Goal: Task Accomplishment & Management: Manage account settings

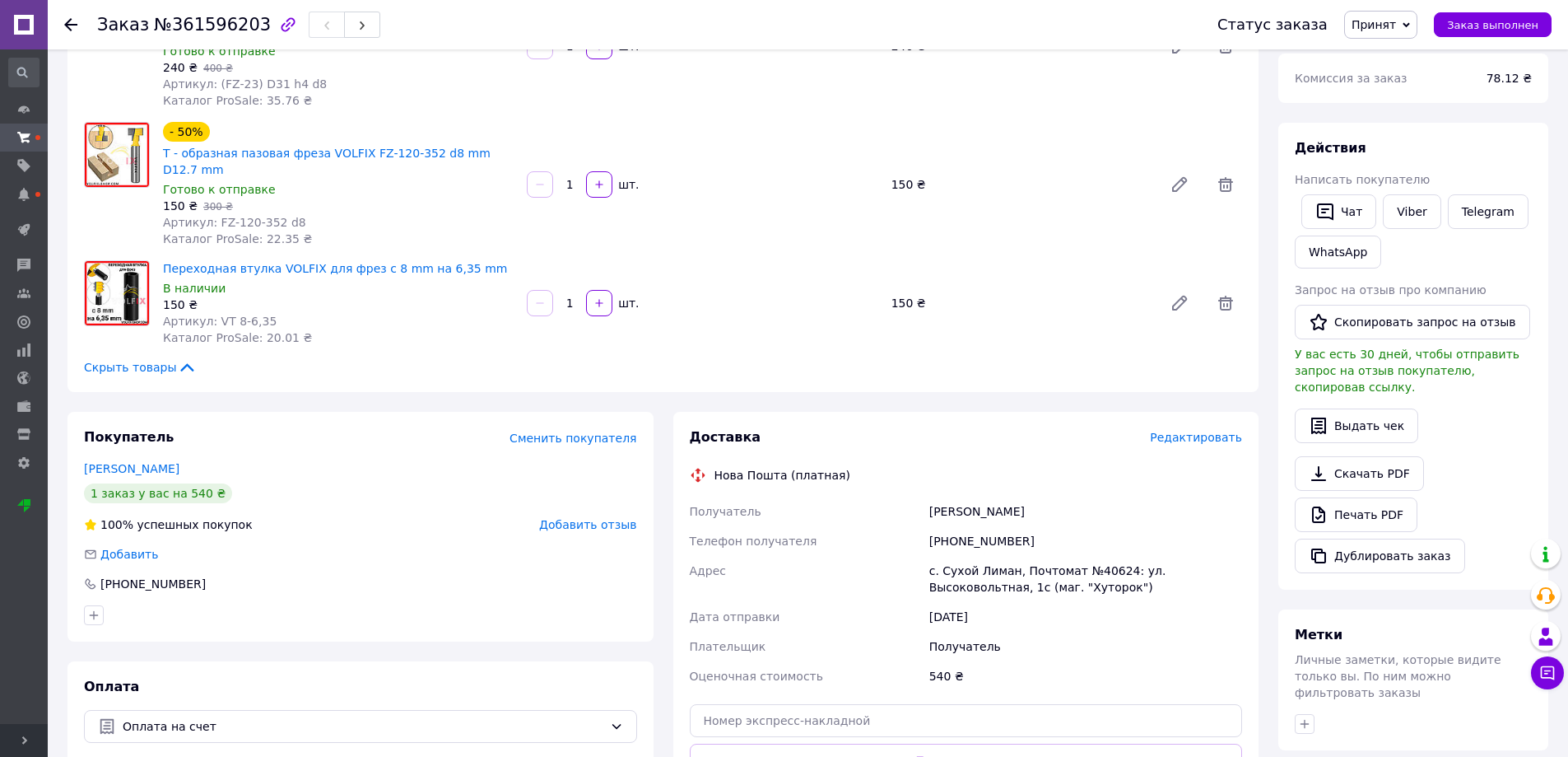
scroll to position [82, 0]
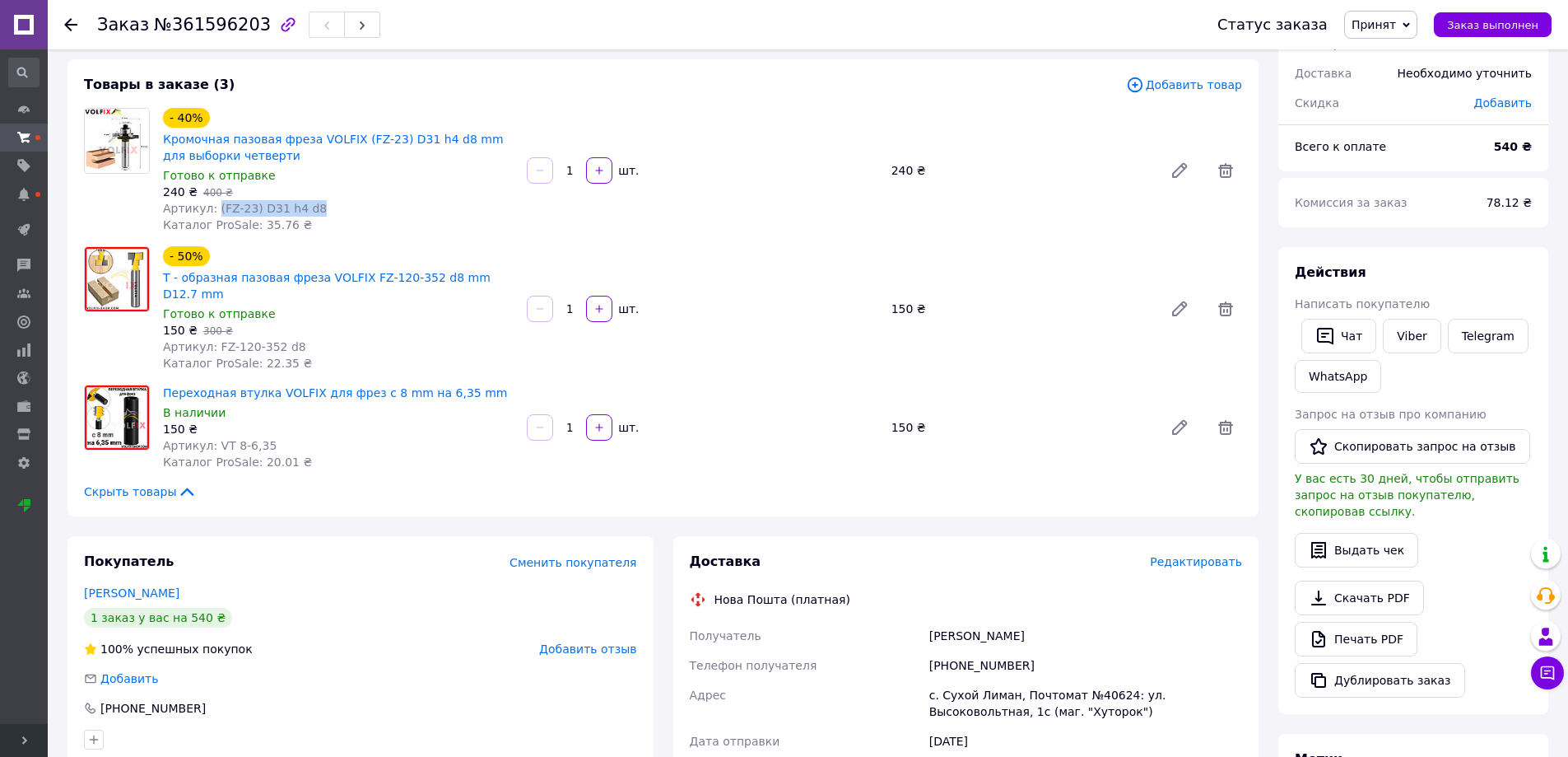
drag, startPoint x: 266, startPoint y: 211, endPoint x: 212, endPoint y: 210, distance: 54.0
click at [212, 210] on div "Артикул: (FZ-23) D31 h4 d8" at bounding box center [338, 208] width 351 height 16
copy span "(FZ-23) D31 h4 d8"
drag, startPoint x: 309, startPoint y: 323, endPoint x: 227, endPoint y: 329, distance: 82.2
click at [210, 338] on div "- 50% Т - образная пазовая фреза VOLFIX FZ-120-352 d8 mm D12.7 mm Готово к отпр…" at bounding box center [338, 309] width 364 height 131
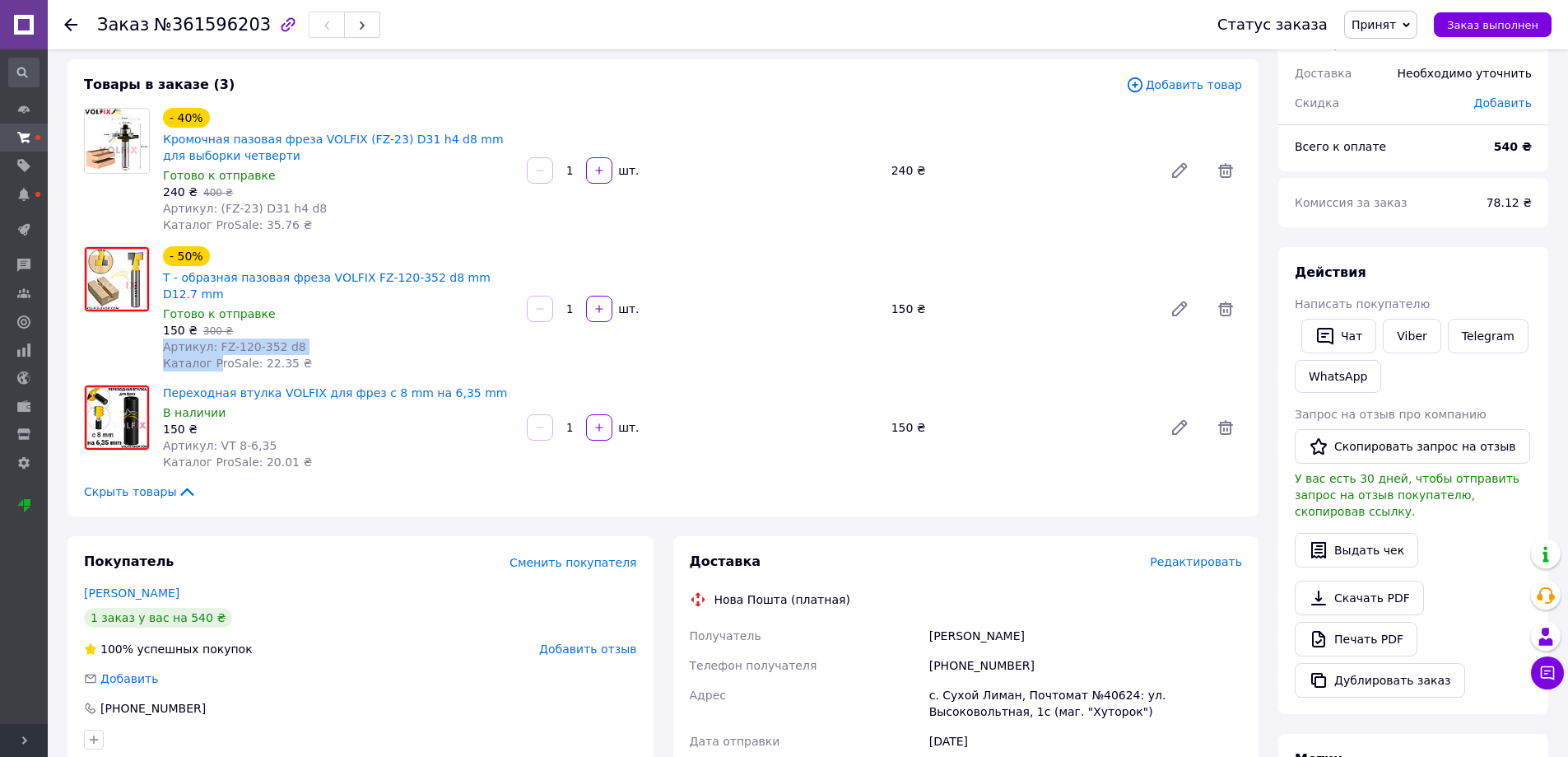
click at [228, 340] on span "Артикул: FZ-120-352 d8" at bounding box center [234, 347] width 143 height 14
drag, startPoint x: 293, startPoint y: 329, endPoint x: 213, endPoint y: 332, distance: 80.1
click at [213, 338] on div "Артикул: FZ-120-352 d8" at bounding box center [338, 347] width 351 height 16
copy span "FZ-120-352 d8"
drag, startPoint x: 265, startPoint y: 428, endPoint x: 211, endPoint y: 429, distance: 54.0
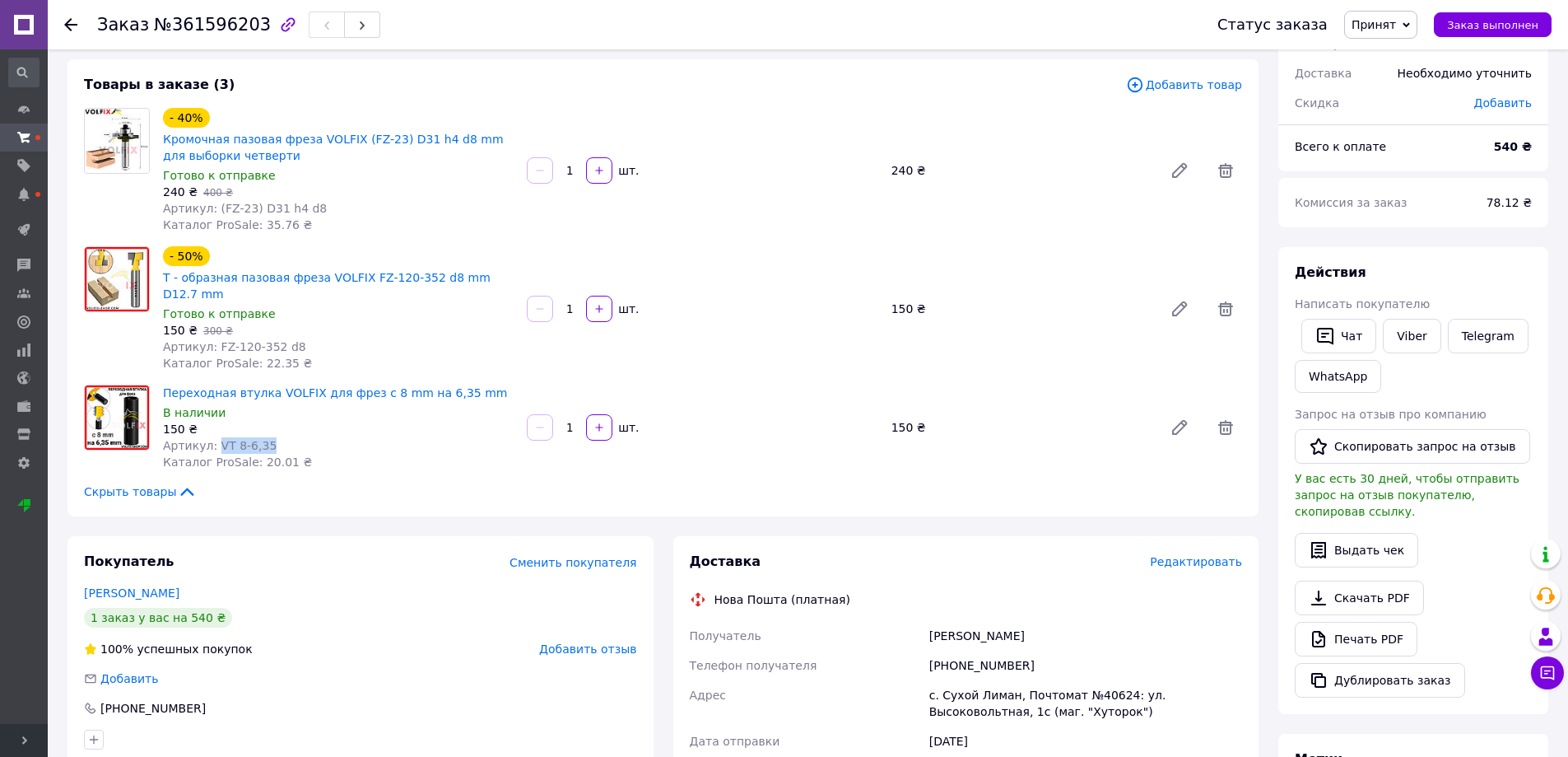
click at [211, 437] on div "Артикул: VT 8-6,35" at bounding box center [338, 446] width 351 height 16
copy span "VT 8-6,35"
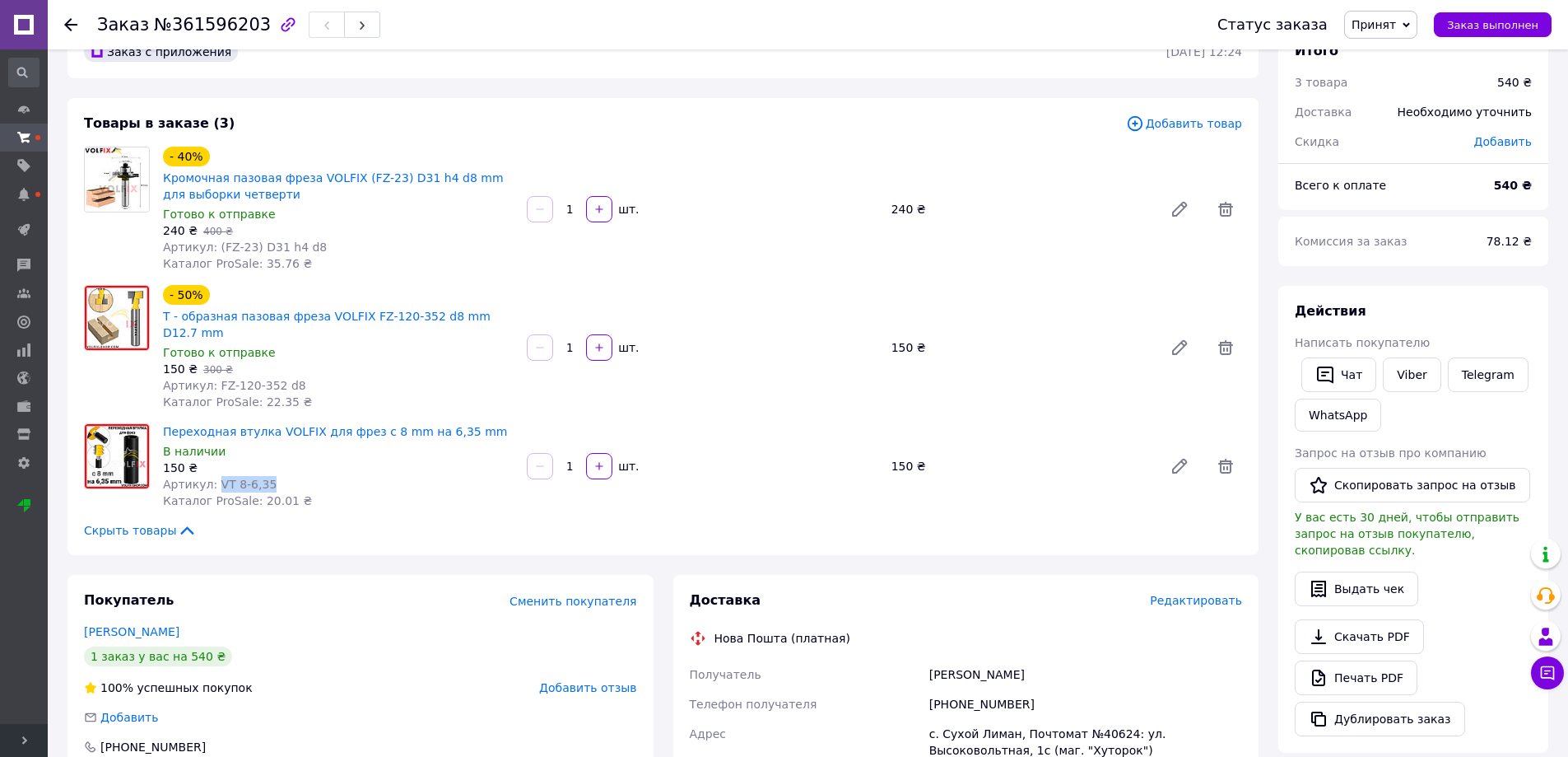
scroll to position [165, 0]
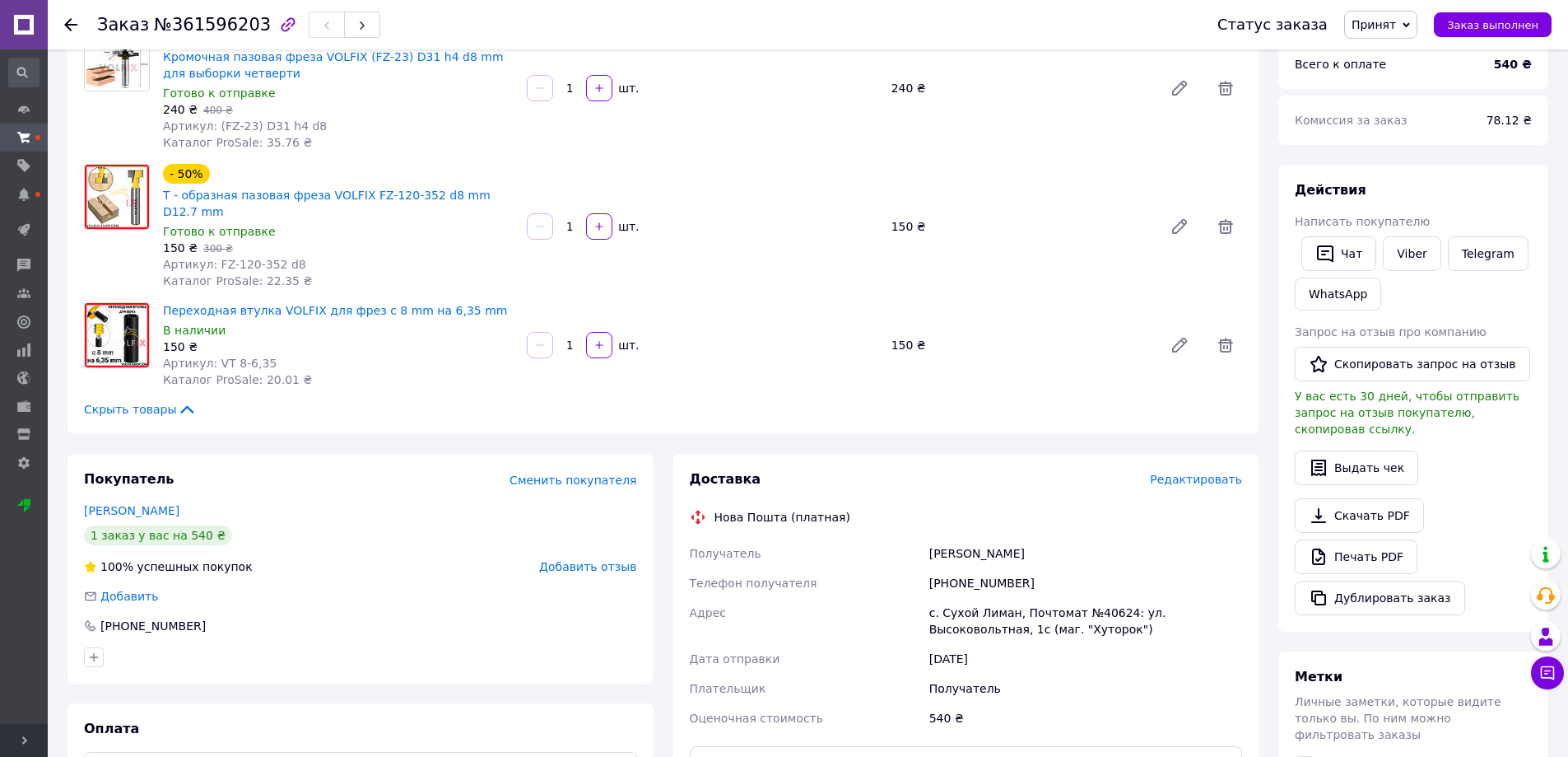
click at [963, 545] on div "Артеменко Андрей" at bounding box center [1086, 553] width 320 height 30
click at [956, 573] on div "[PHONE_NUMBER]" at bounding box center [1086, 582] width 320 height 30
click at [963, 568] on div "[PHONE_NUMBER]" at bounding box center [1086, 582] width 320 height 30
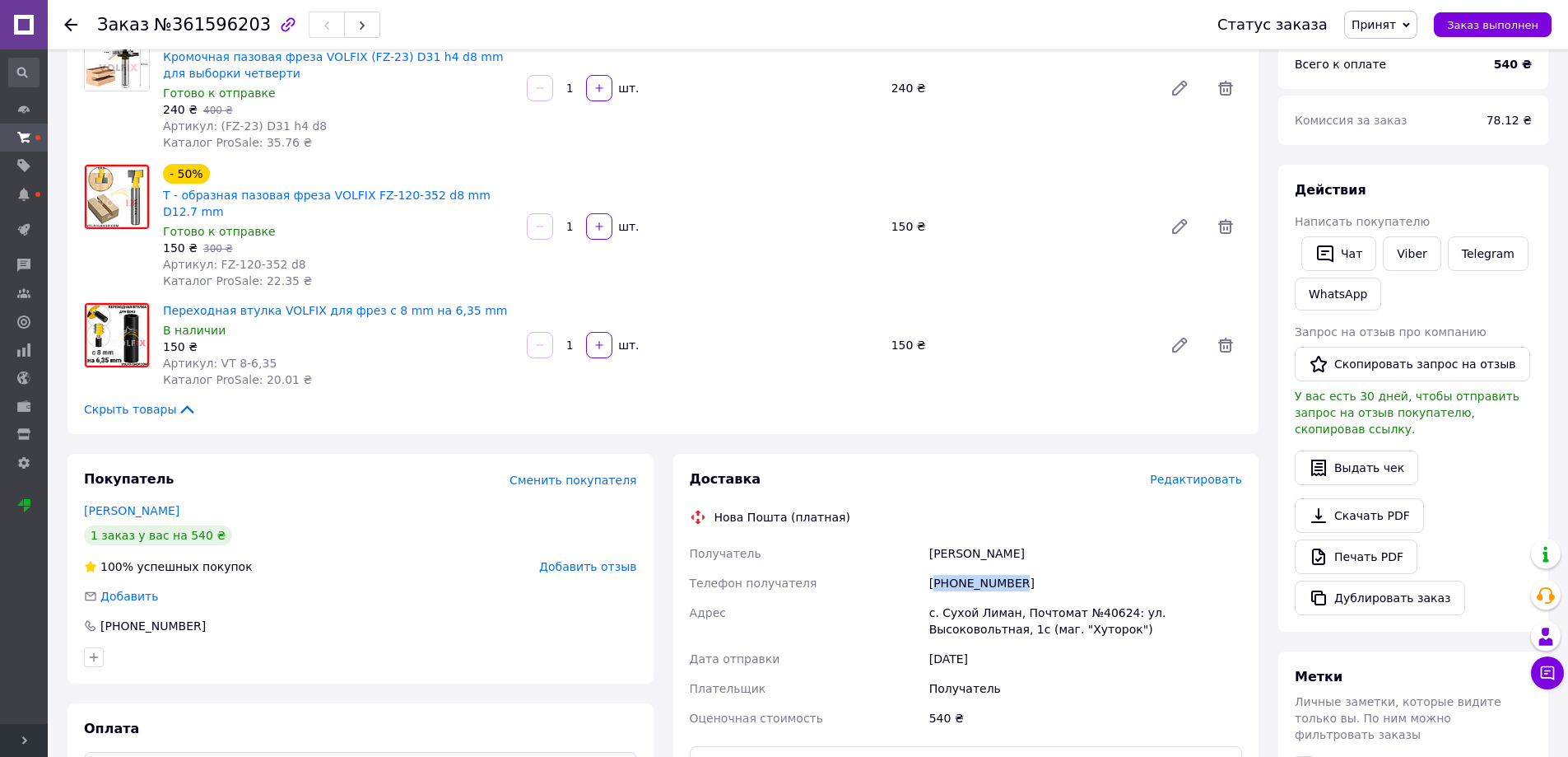
copy div "380919814125"
click at [977, 542] on div "Артеменко Андрей" at bounding box center [1086, 553] width 320 height 30
click at [977, 541] on div "Артеменко Андрей" at bounding box center [1086, 553] width 320 height 30
copy div "Артеменко Андрей"
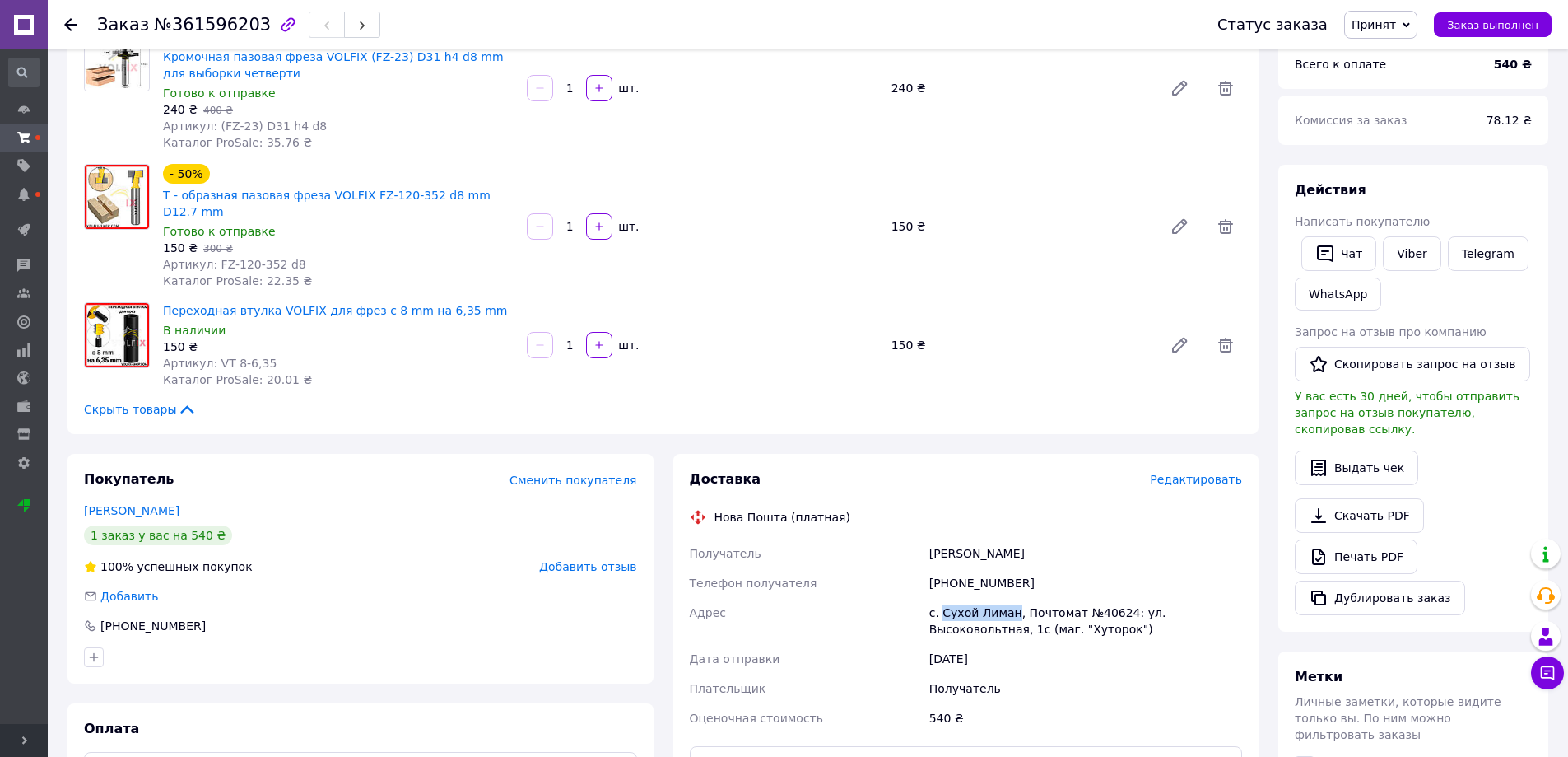
drag, startPoint x: 1008, startPoint y: 596, endPoint x: 942, endPoint y: 596, distance: 66.0
click at [942, 598] on div "с. Сухой Лиман, Почтомат №40624: ул. Высоковольтная, 1с (маг. "Хуторок")" at bounding box center [1086, 620] width 320 height 46
copy div "Сухой Лиман"
click at [1104, 599] on div "с. Сухой Лиман, Почтомат №40624: ул. Высоковольтная, 1с (маг. "Хуторок")" at bounding box center [1086, 620] width 320 height 46
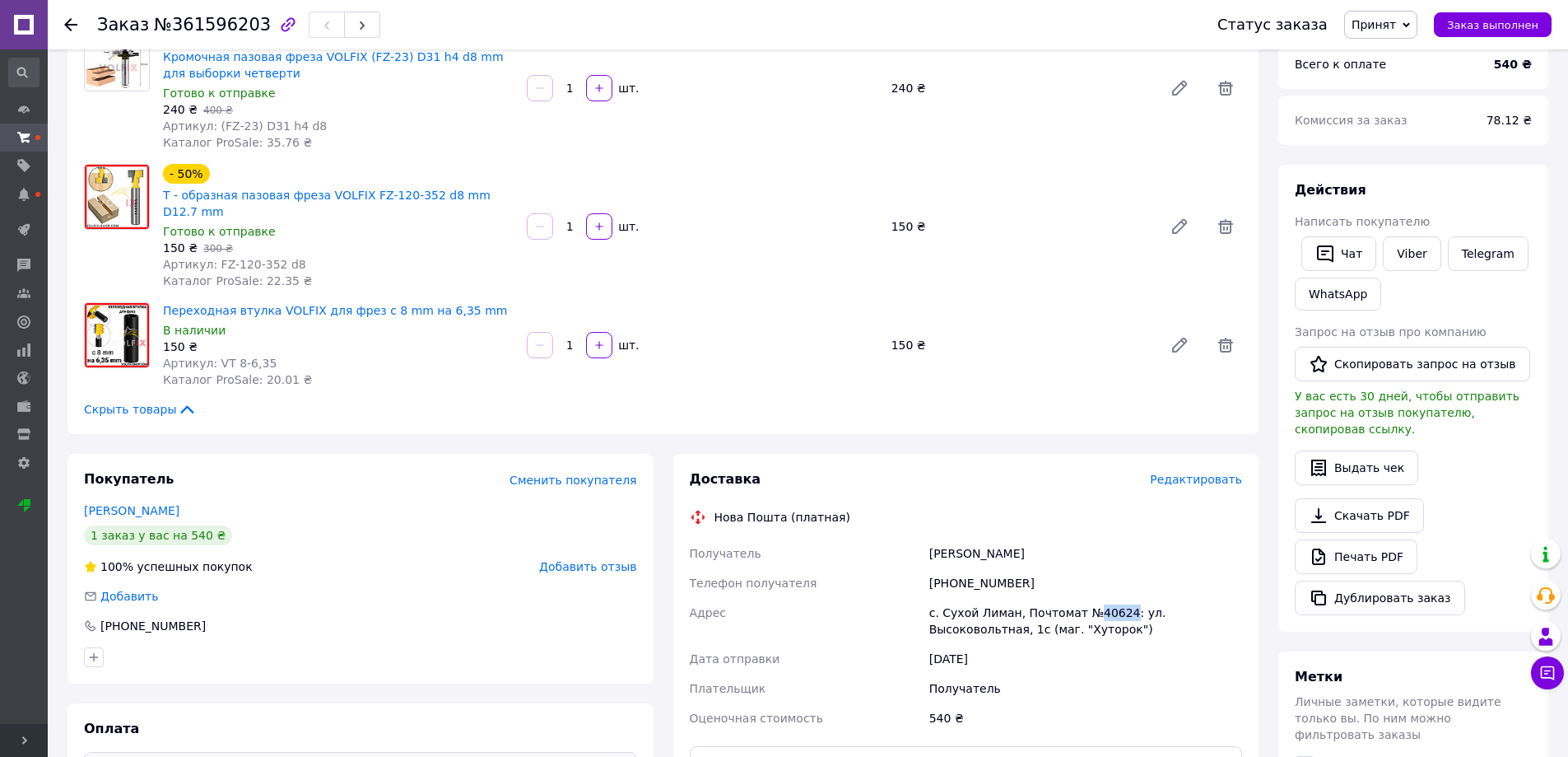
copy div "40624"
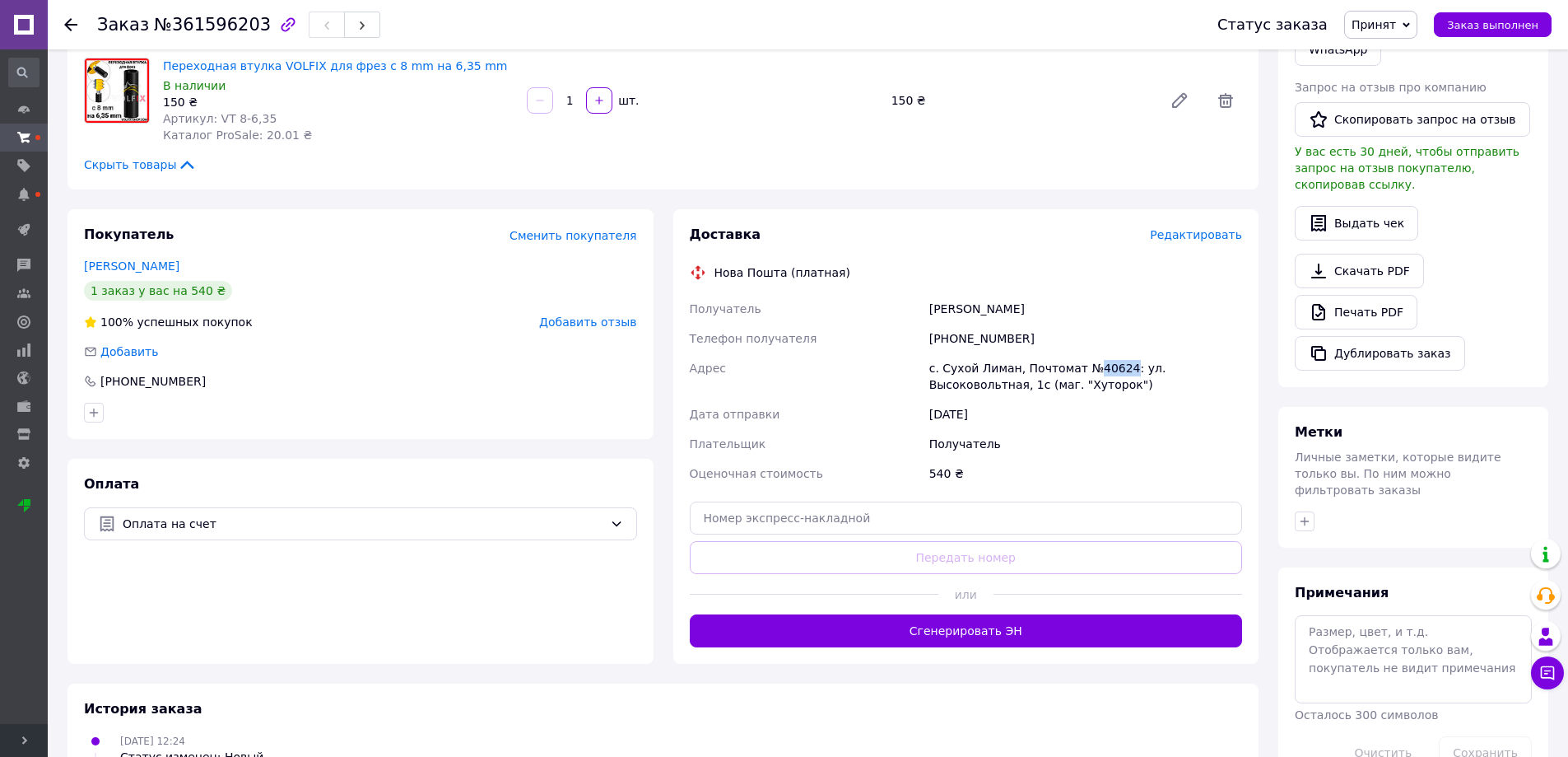
scroll to position [411, 0]
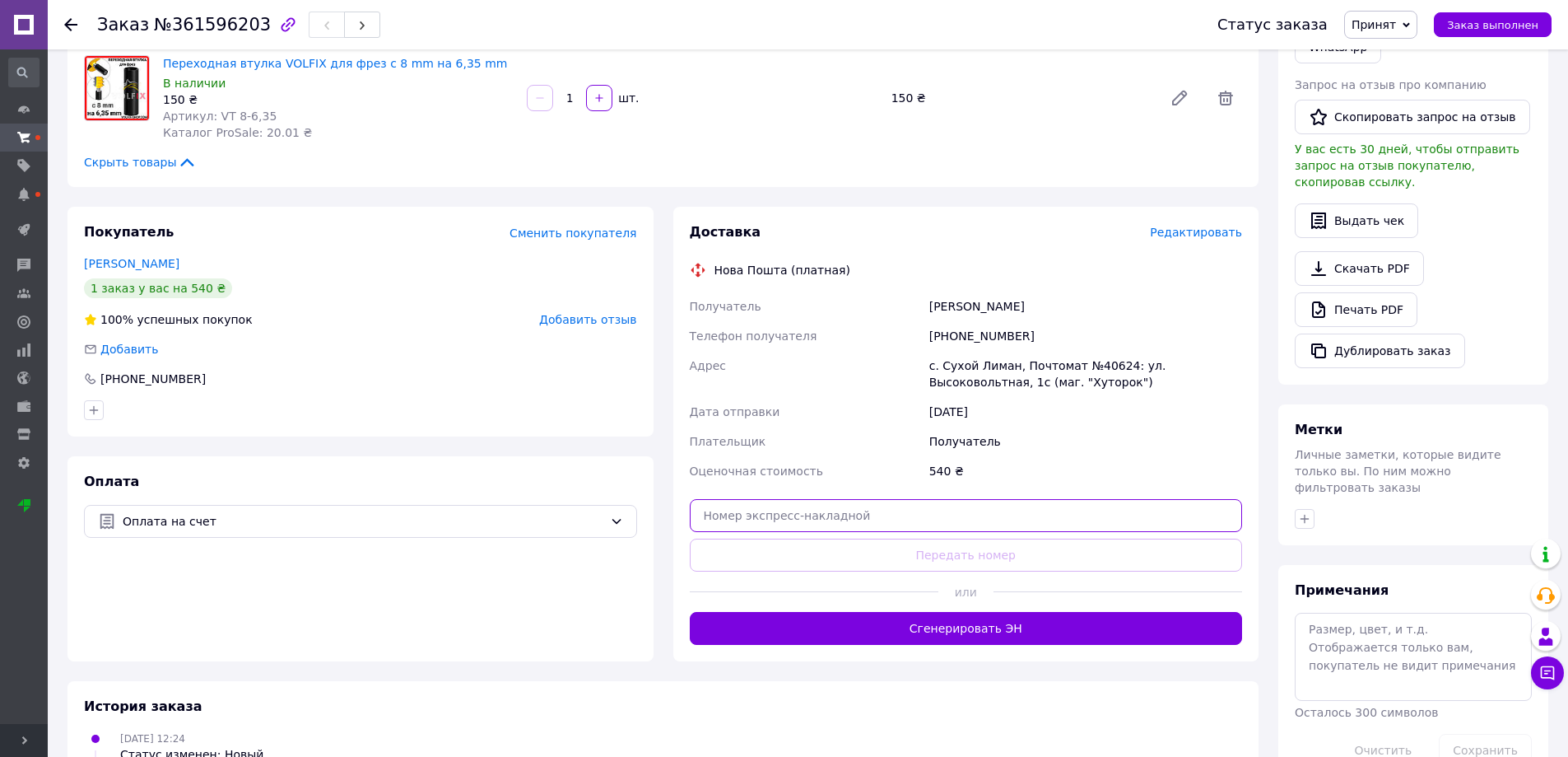
click at [868, 506] on input "text" at bounding box center [966, 515] width 554 height 33
paste input "20451247255474"
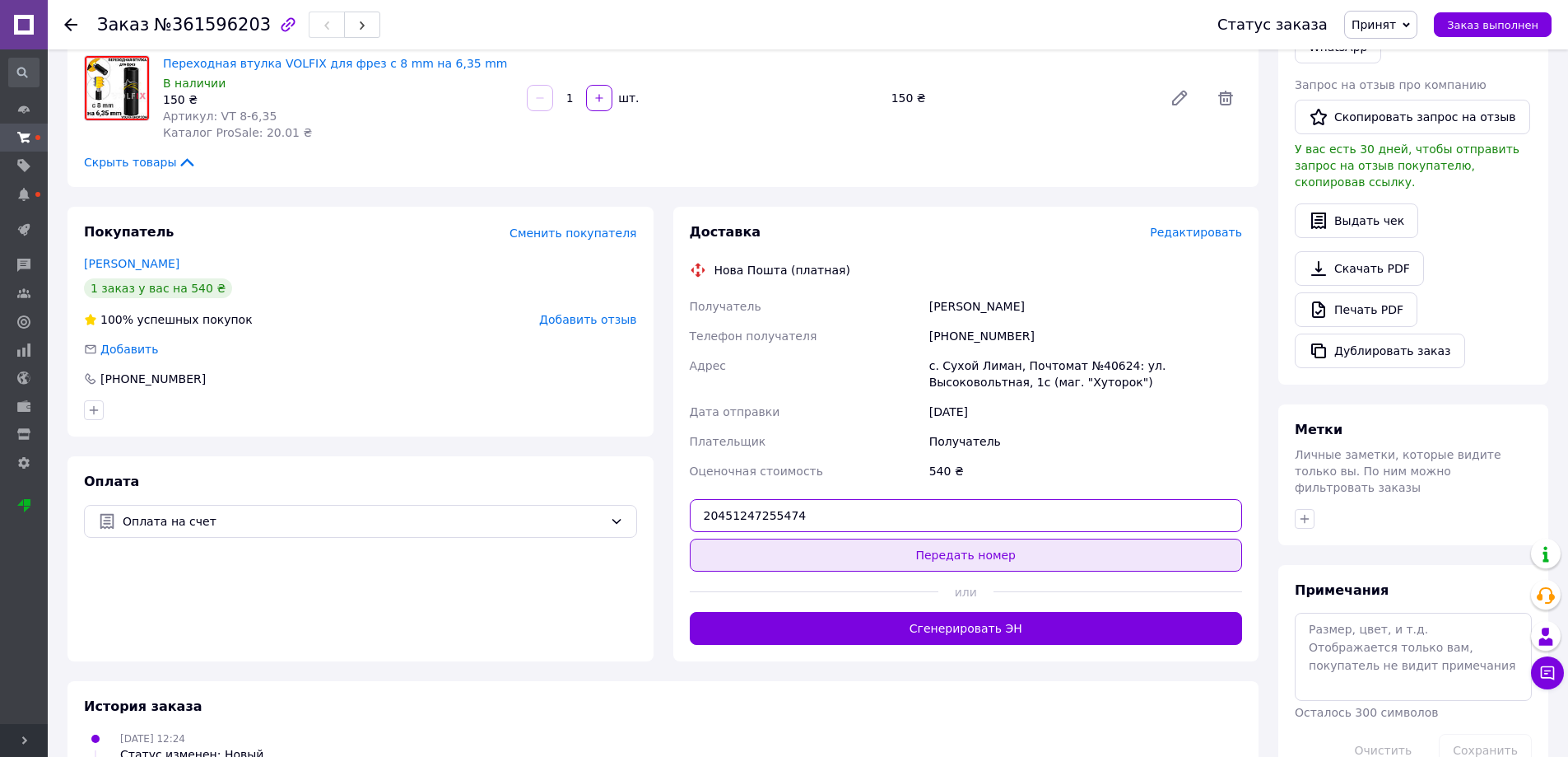
type input "20451247255474"
click at [912, 538] on button "Передать номер" at bounding box center [966, 554] width 554 height 33
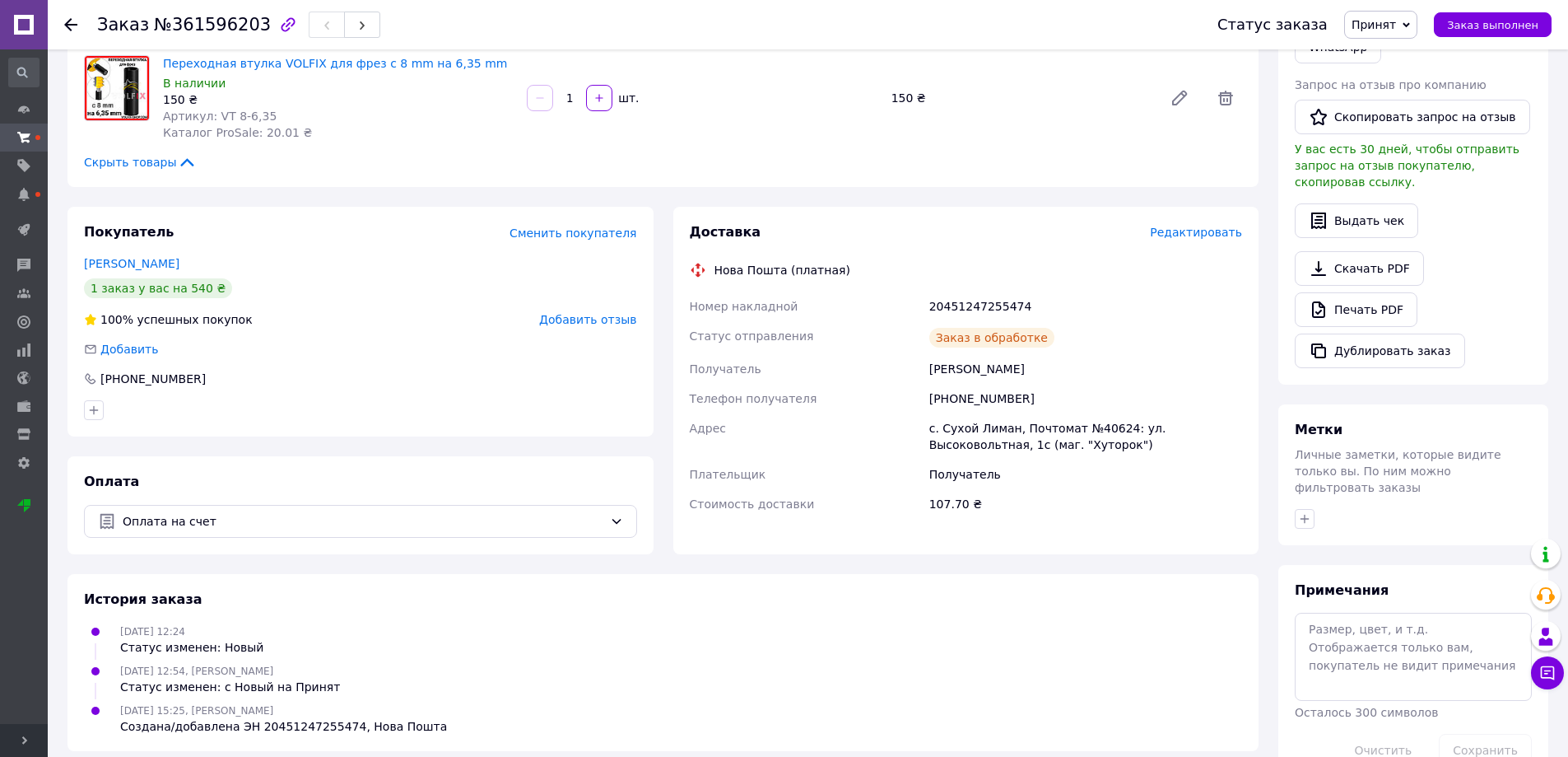
click at [1395, 29] on span "Принят" at bounding box center [1374, 24] width 44 height 14
click at [1392, 58] on li "Выполнен" at bounding box center [1388, 57] width 87 height 24
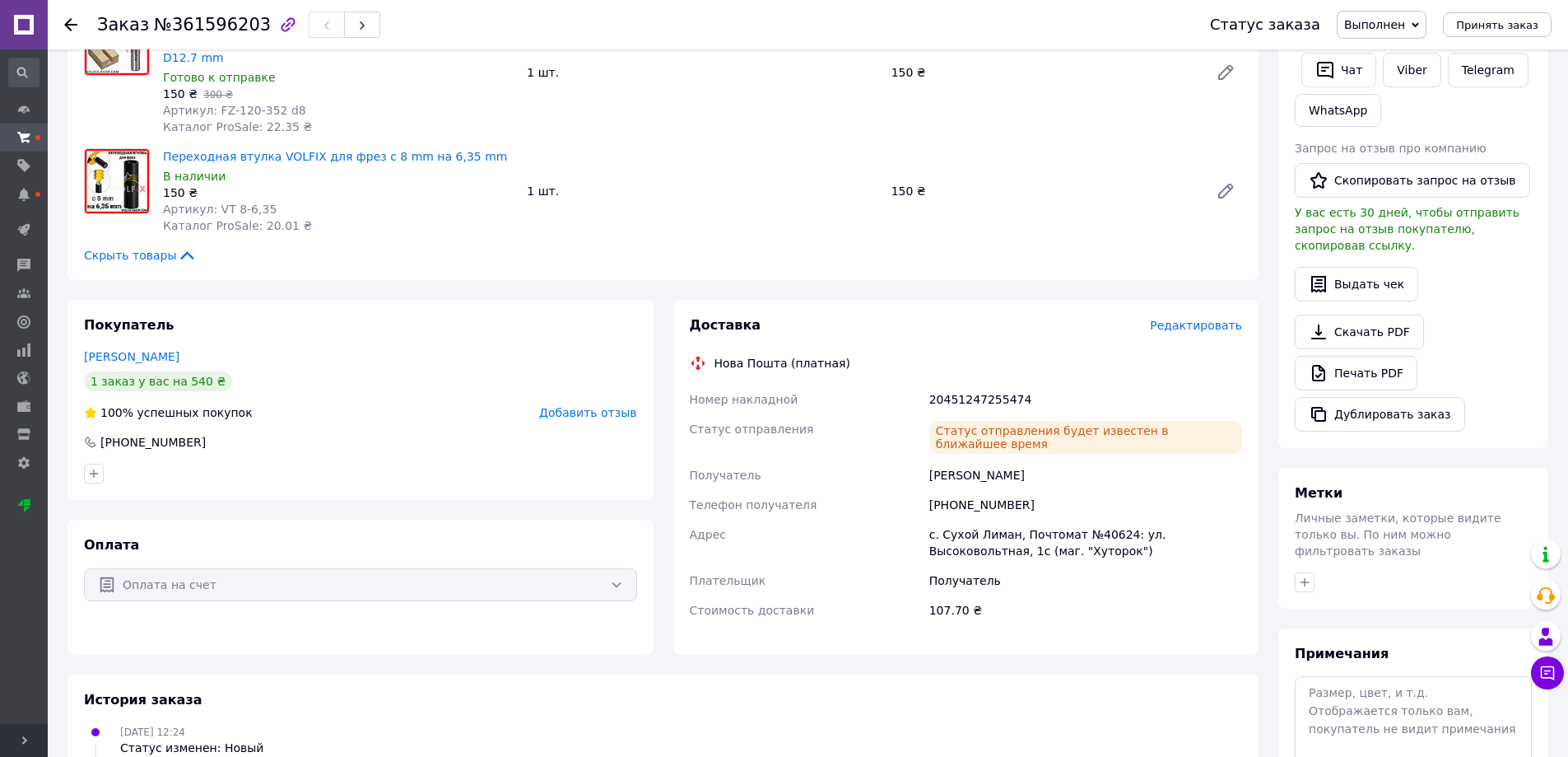
scroll to position [157, 0]
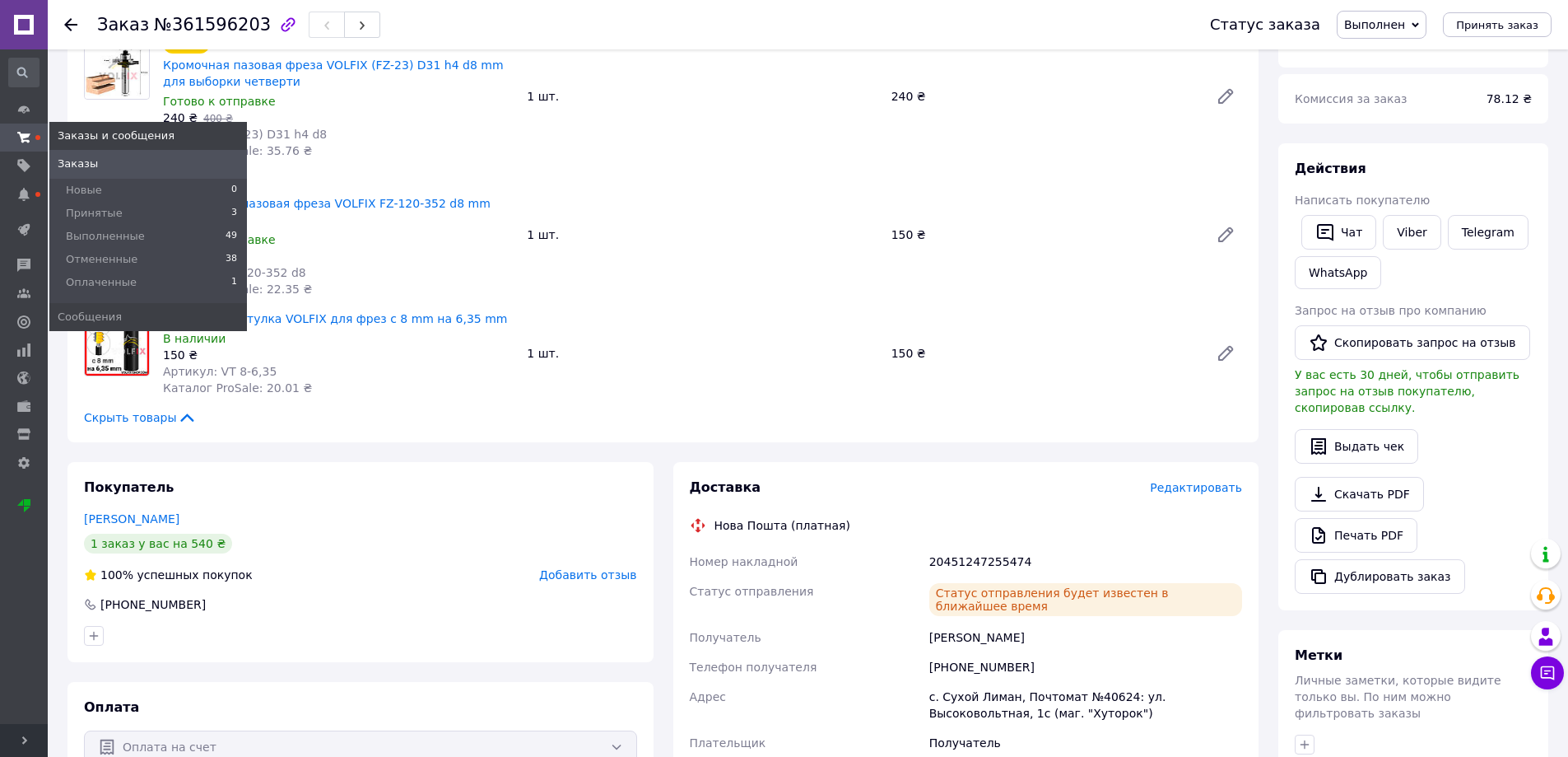
click at [29, 139] on icon at bounding box center [23, 137] width 14 height 14
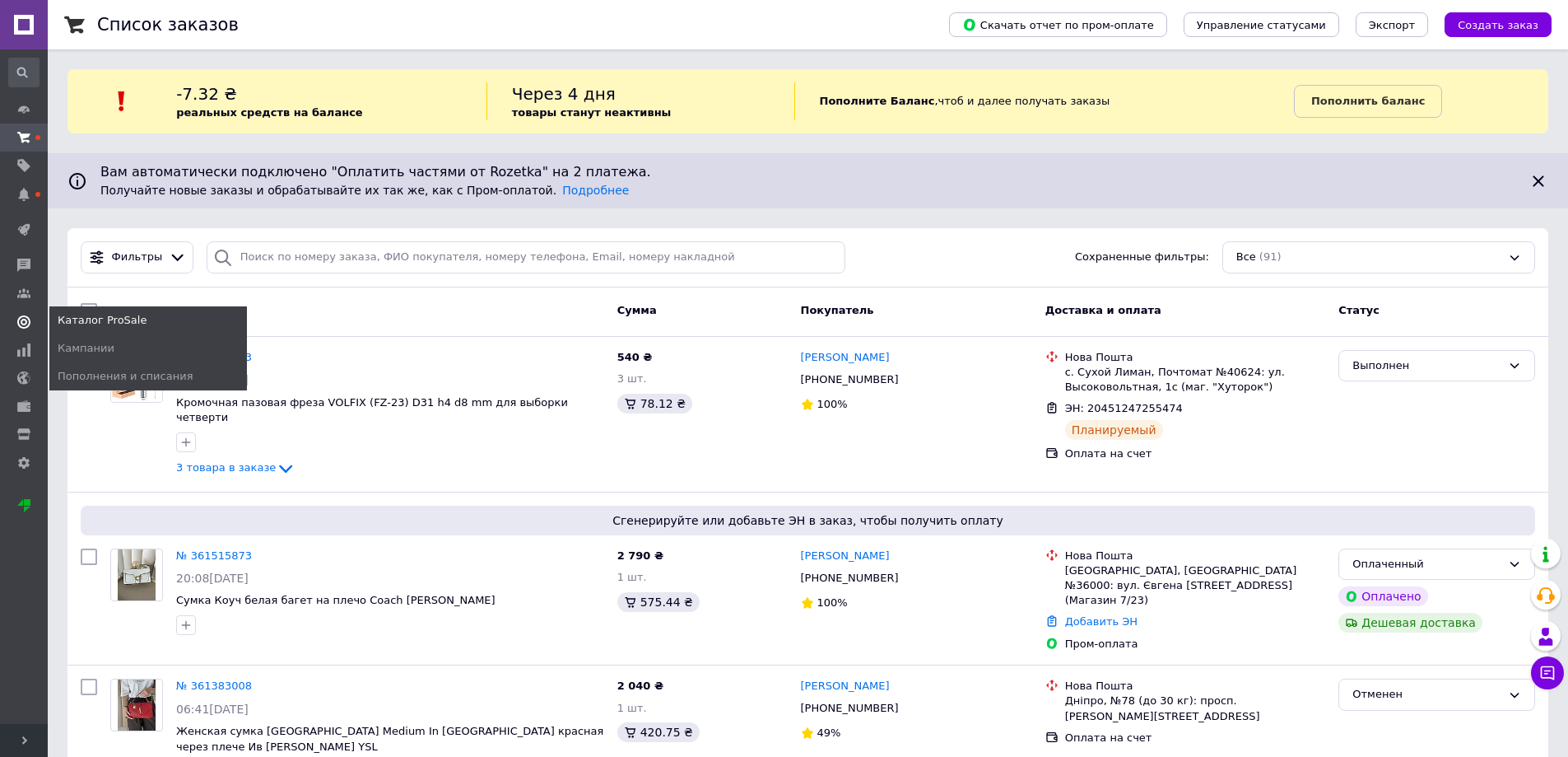
click at [25, 323] on use at bounding box center [23, 321] width 14 height 14
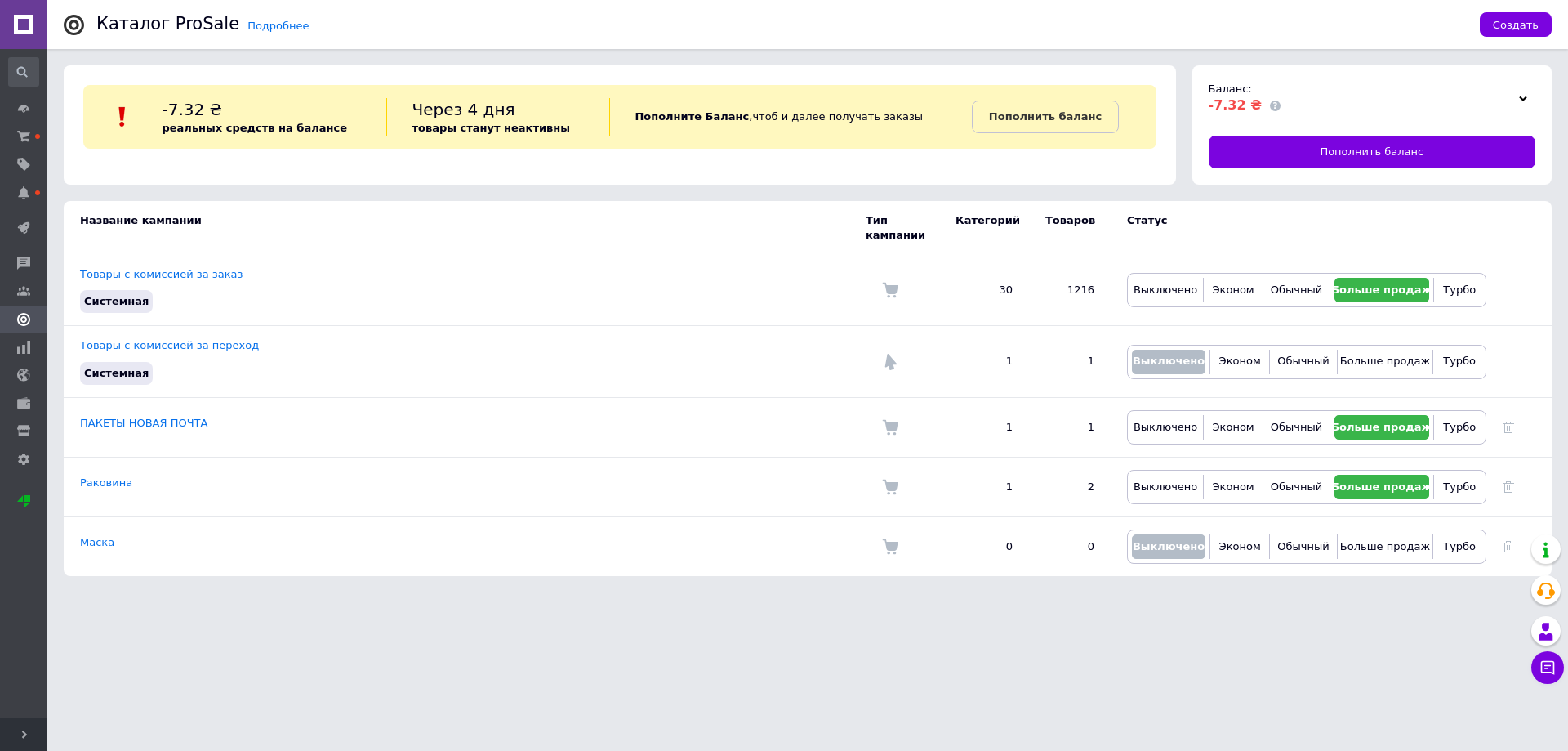
click at [1526, 106] on div at bounding box center [1522, 98] width 24 height 23
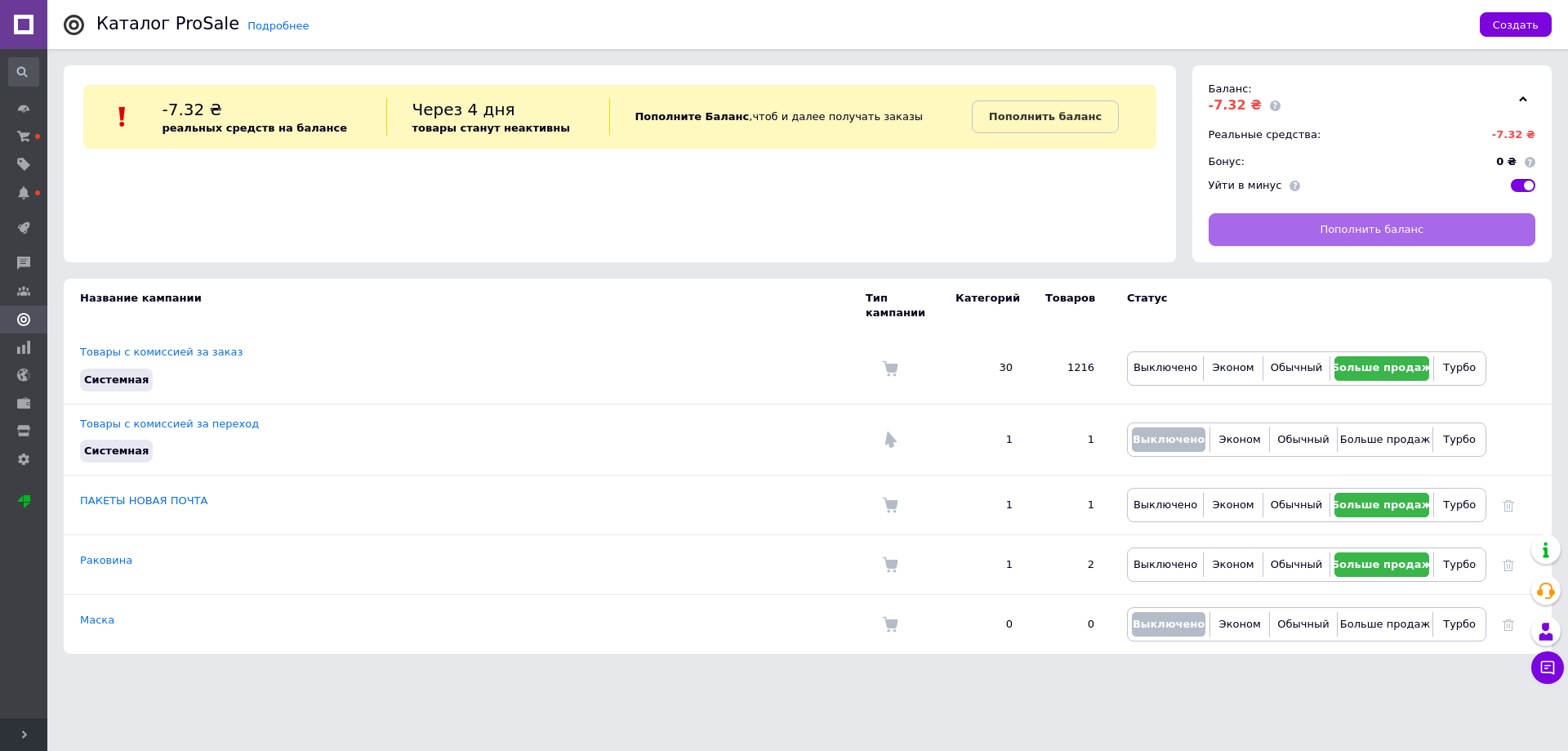
click at [1391, 229] on span "Пополнить баланс" at bounding box center [1372, 229] width 104 height 14
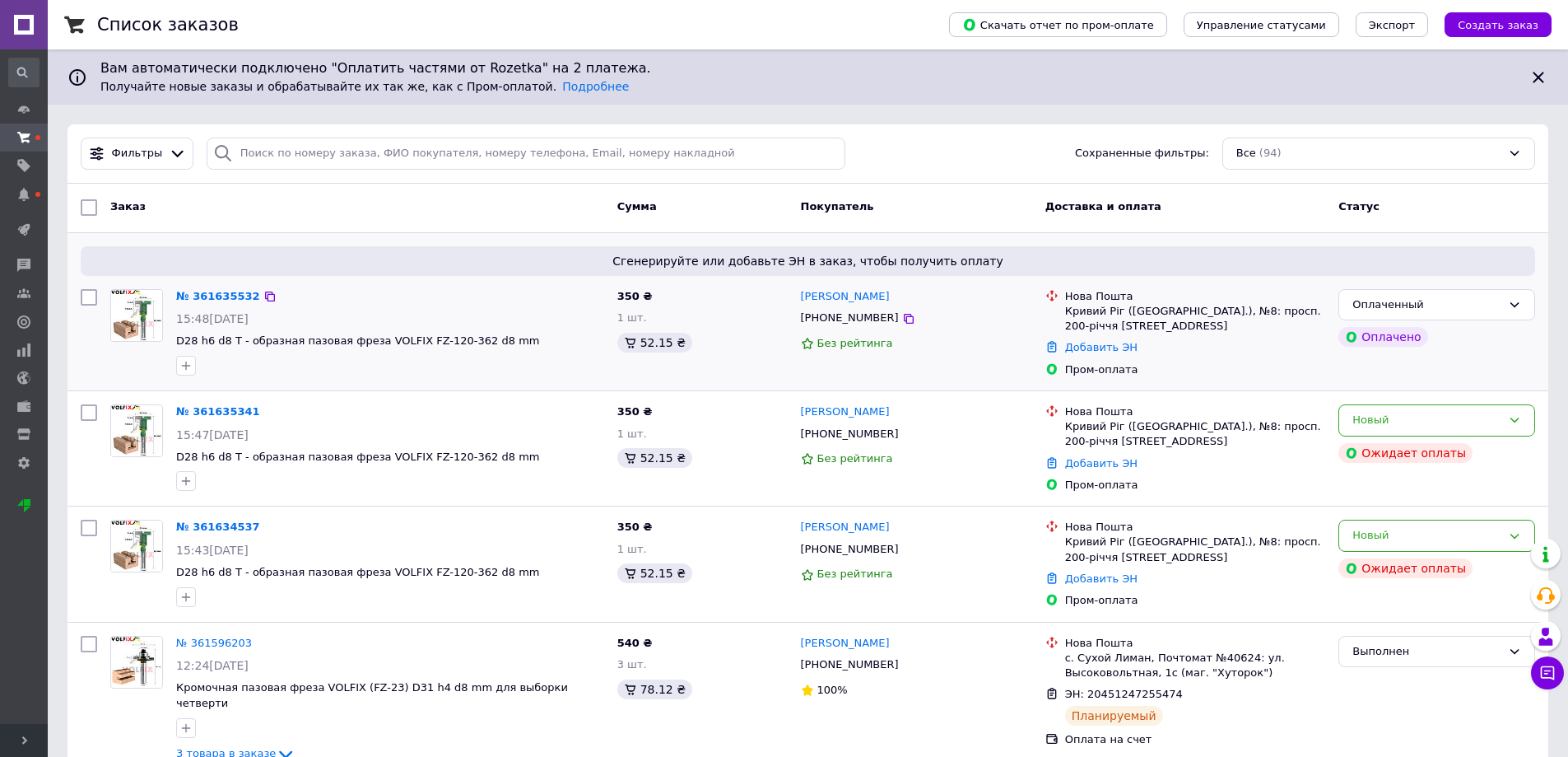
scroll to position [82, 0]
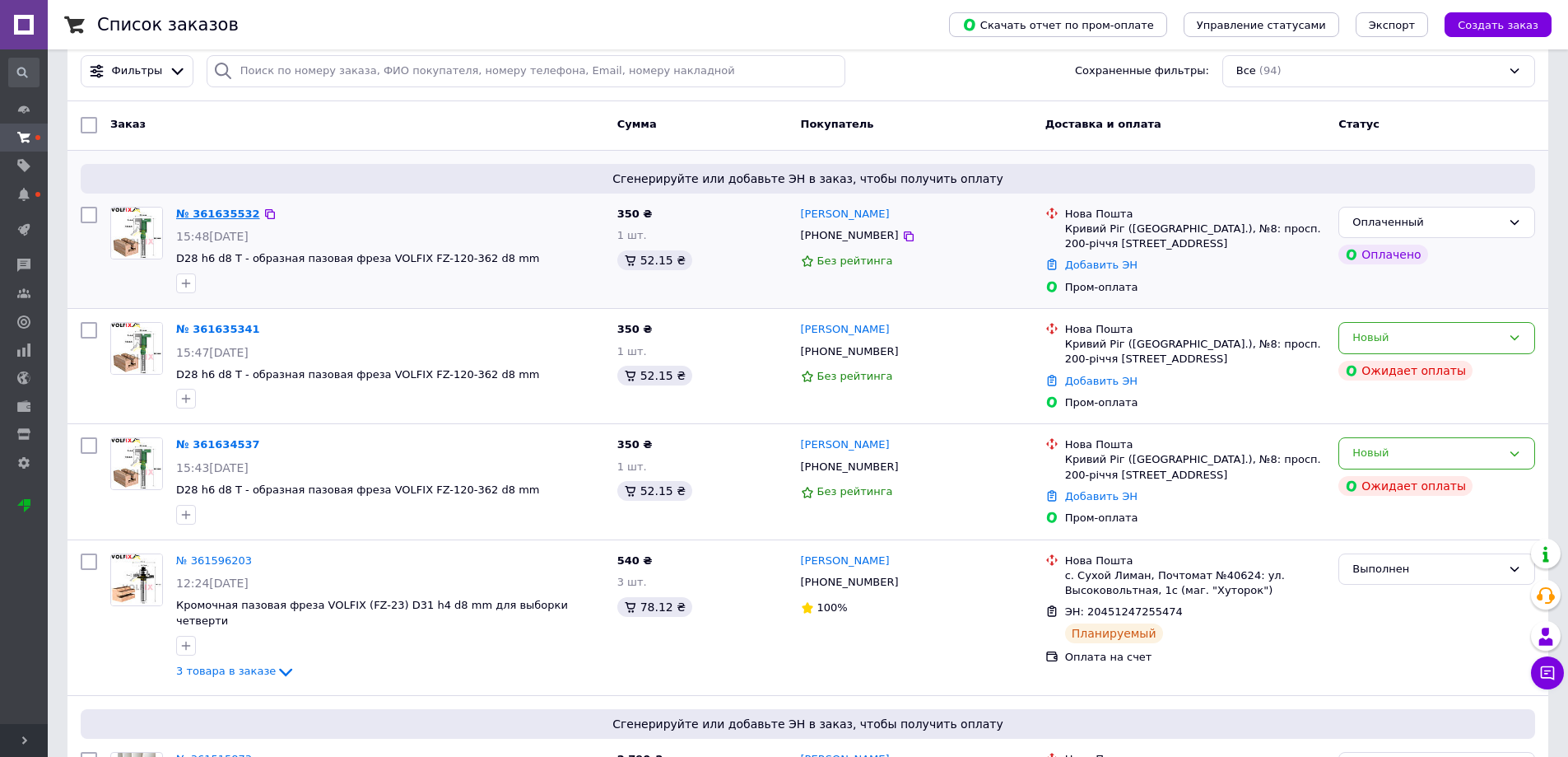
click at [218, 211] on link "№ 361635532" at bounding box center [218, 213] width 84 height 13
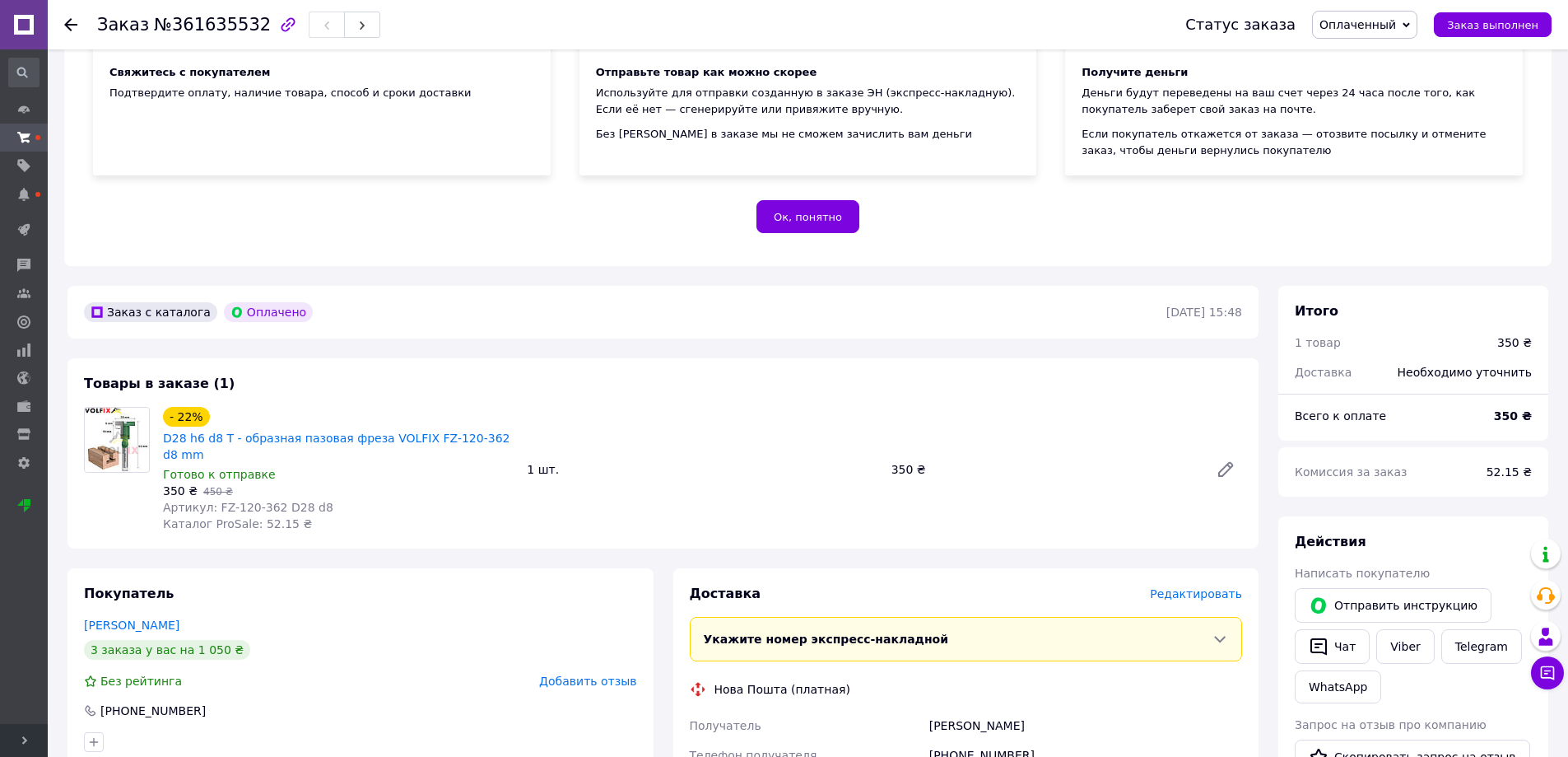
scroll to position [165, 0]
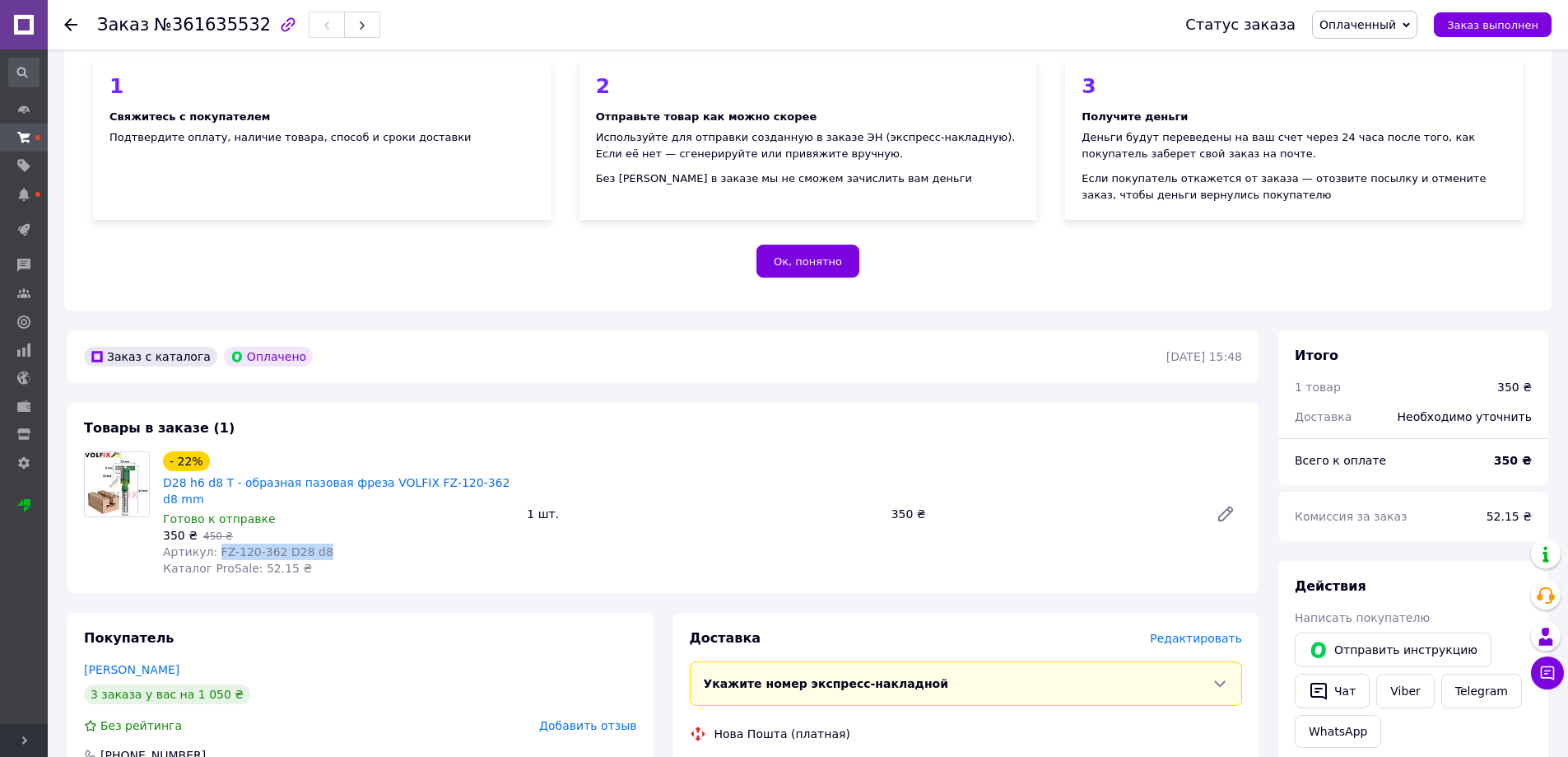
drag, startPoint x: 332, startPoint y: 516, endPoint x: 212, endPoint y: 520, distance: 120.1
click at [212, 544] on div "Артикул: FZ-120-362 D28 d8" at bounding box center [338, 552] width 351 height 16
copy span "FZ-120-362 D28 d8"
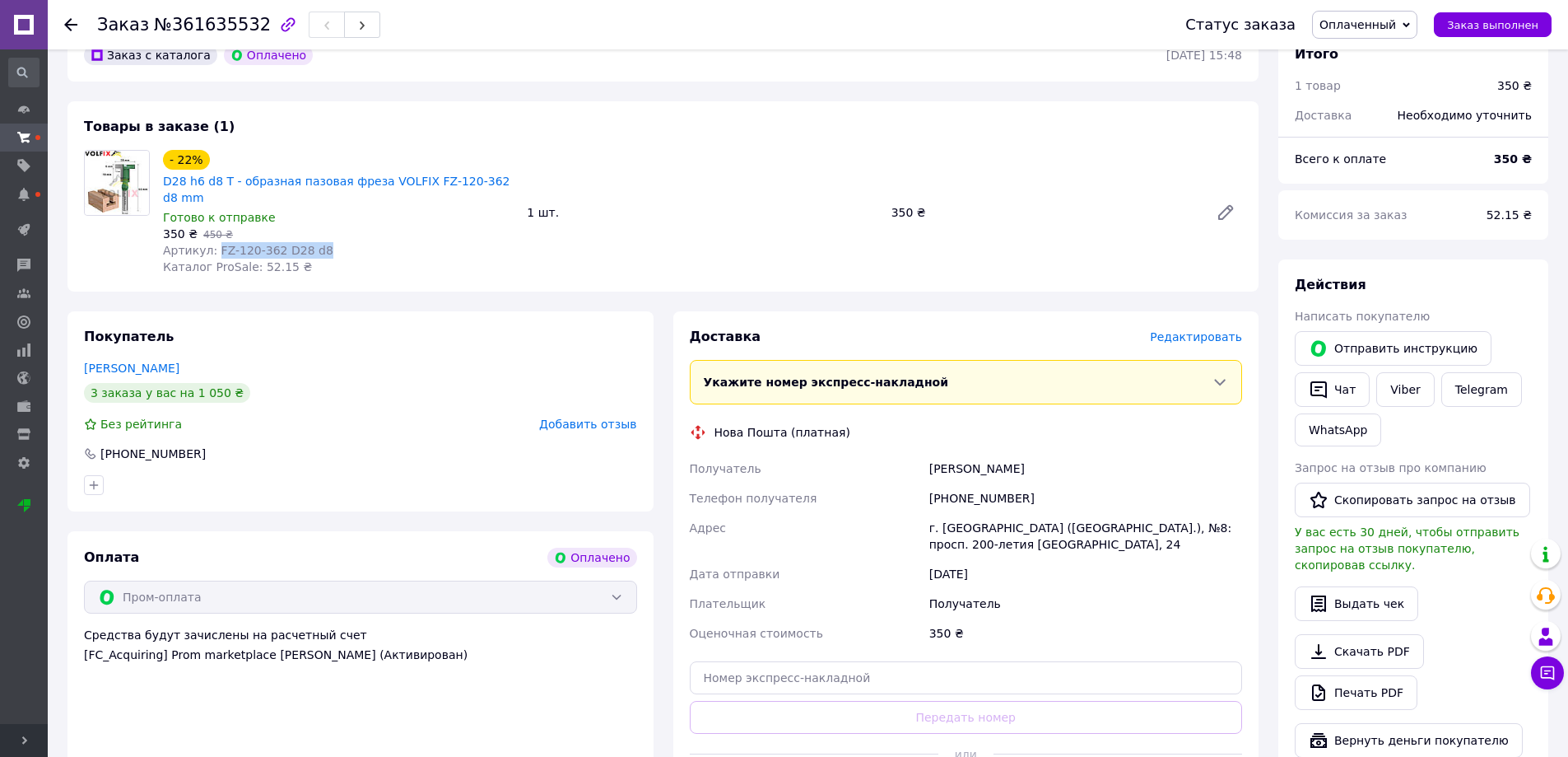
scroll to position [494, 0]
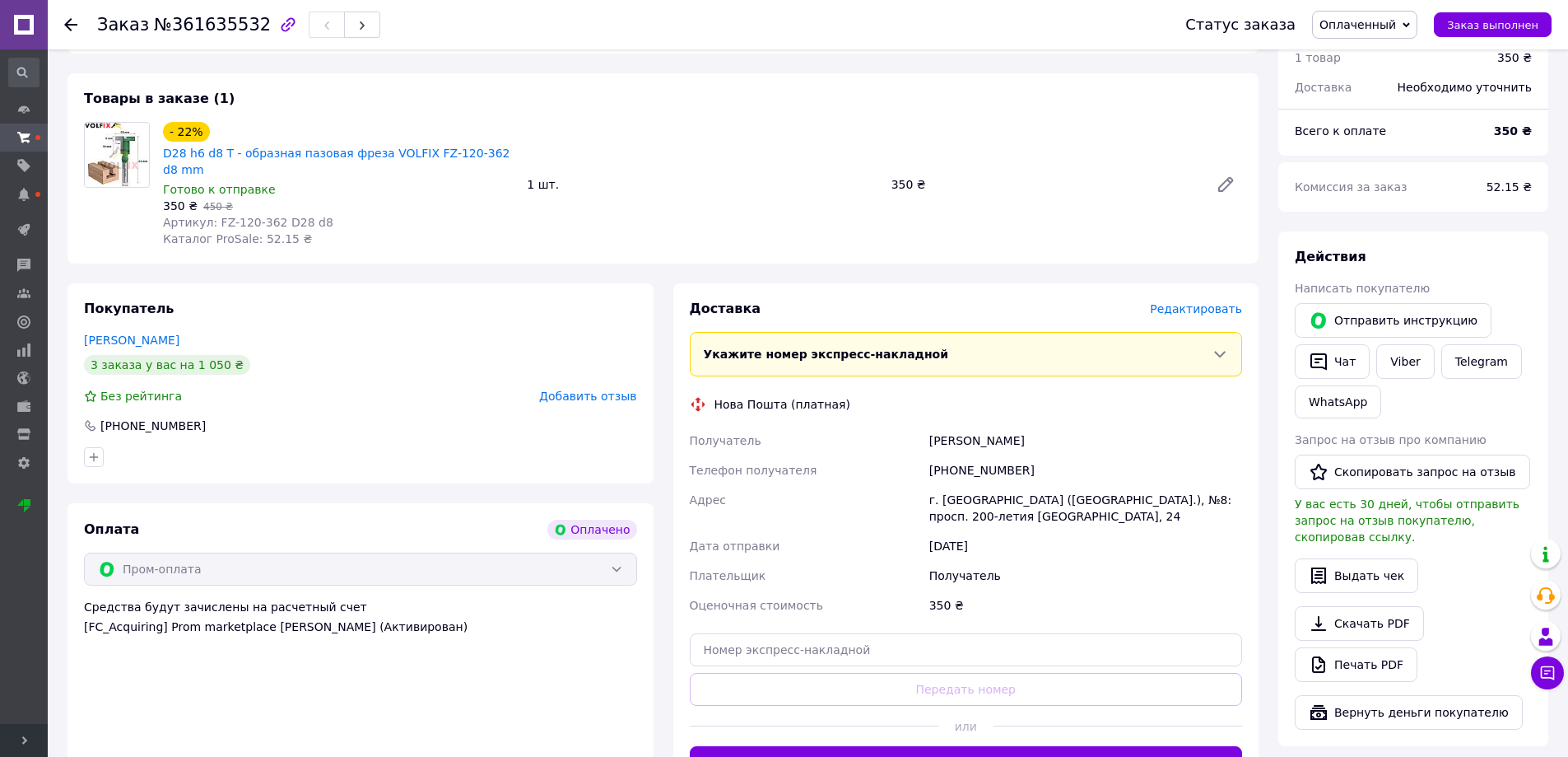
click at [969, 455] on div "[PHONE_NUMBER]" at bounding box center [1086, 470] width 320 height 30
copy div "380675454775"
click at [951, 426] on div "[PERSON_NAME]" at bounding box center [1086, 440] width 320 height 30
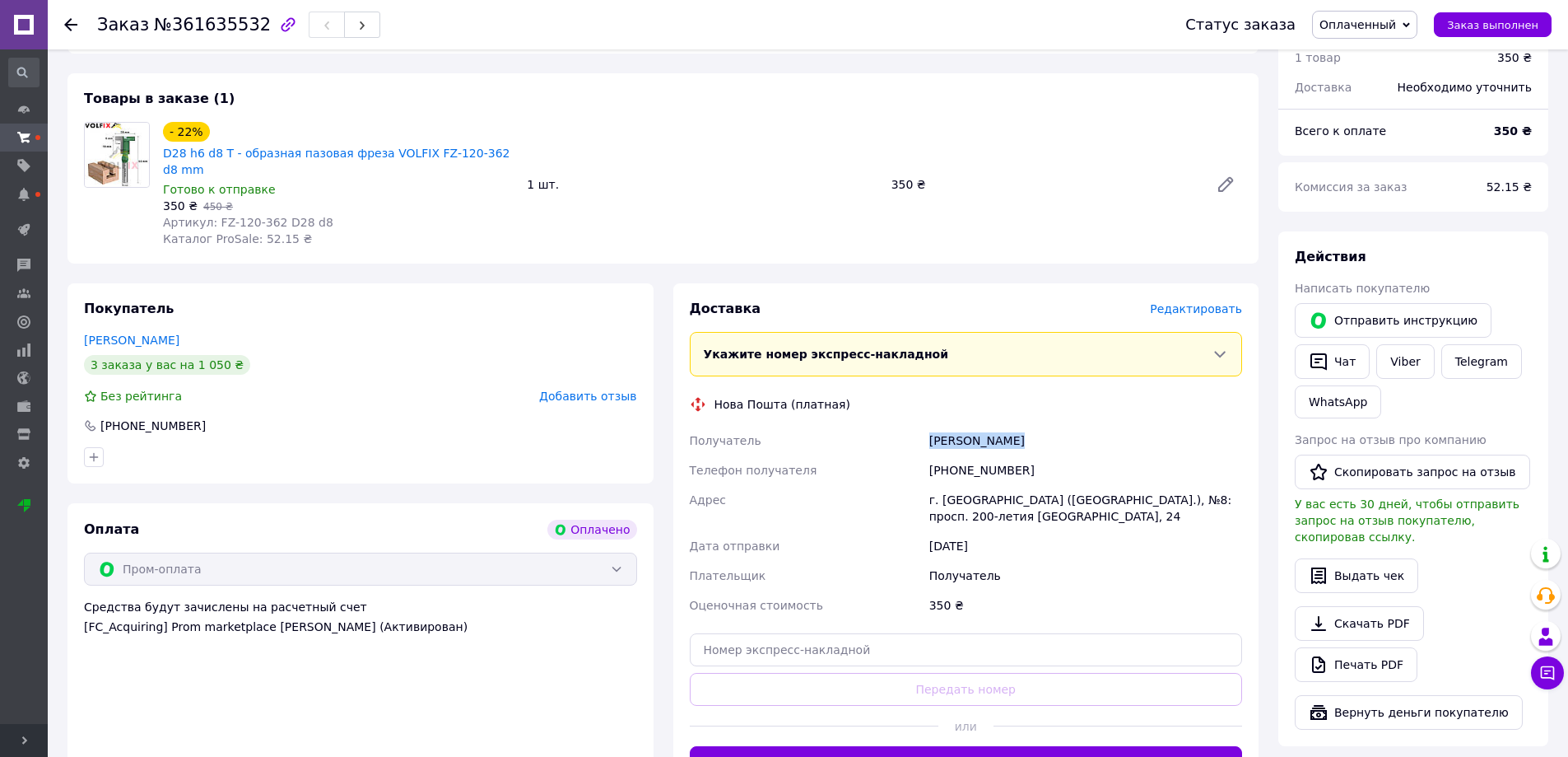
click at [951, 426] on div "[PERSON_NAME]" at bounding box center [1086, 440] width 320 height 30
copy div "[PERSON_NAME]"
click at [960, 485] on div "г. [GEOGRAPHIC_DATA] ([GEOGRAPHIC_DATA].), №8: просп. 200-летия [GEOGRAPHIC_DAT…" at bounding box center [1086, 508] width 320 height 46
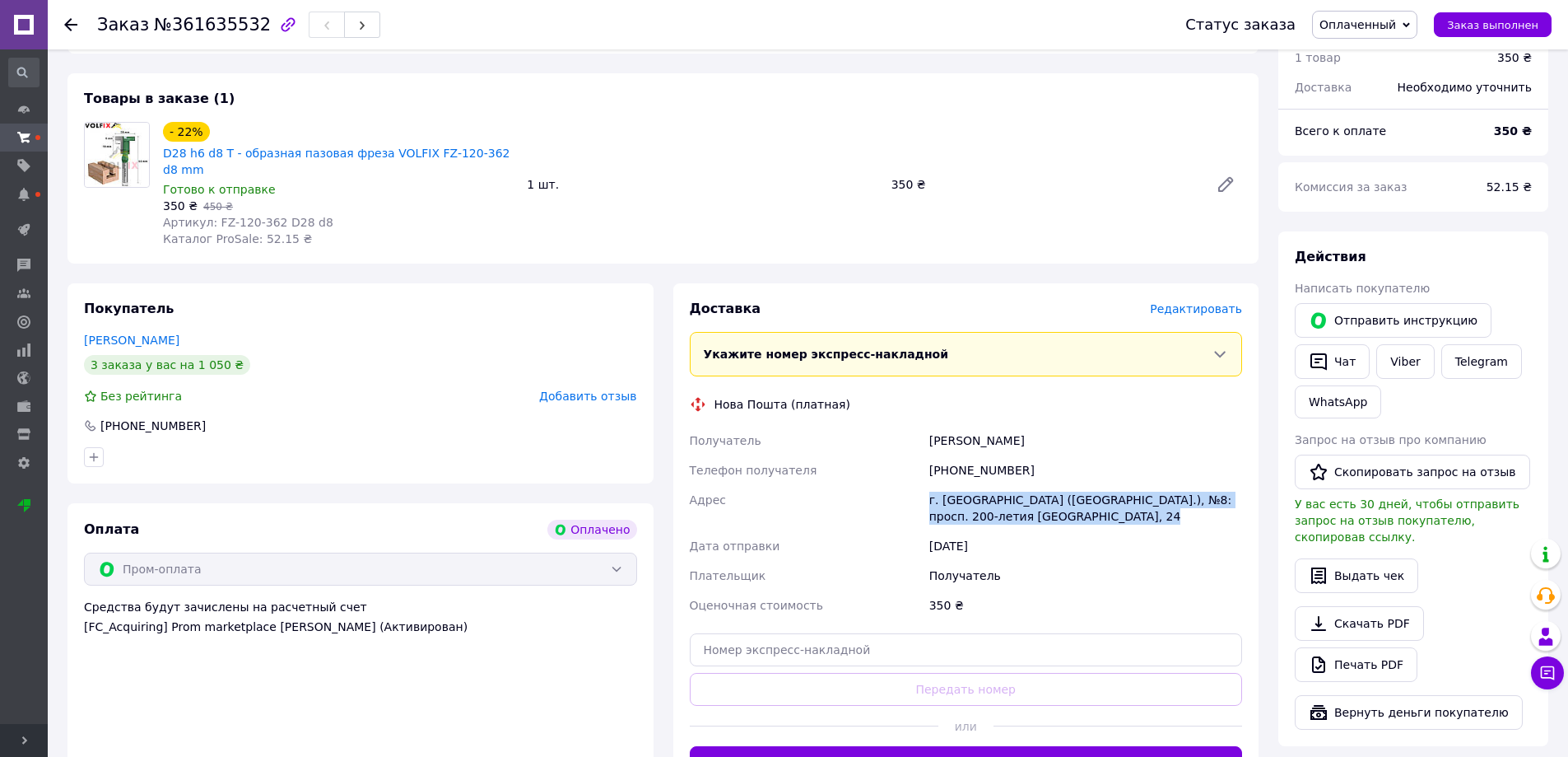
click at [960, 485] on div "г. [GEOGRAPHIC_DATA] ([GEOGRAPHIC_DATA].), №8: просп. 200-летия [GEOGRAPHIC_DAT…" at bounding box center [1086, 508] width 320 height 46
click at [992, 485] on div "г. [GEOGRAPHIC_DATA] ([GEOGRAPHIC_DATA].), №8: просп. 200-летия [GEOGRAPHIC_DAT…" at bounding box center [1086, 508] width 320 height 46
drag, startPoint x: 999, startPoint y: 465, endPoint x: 941, endPoint y: 469, distance: 58.1
click at [941, 485] on div "г. [GEOGRAPHIC_DATA] ([GEOGRAPHIC_DATA].), №8: просп. 200-летия [GEOGRAPHIC_DAT…" at bounding box center [1086, 508] width 320 height 46
copy div "Кривой Рог"
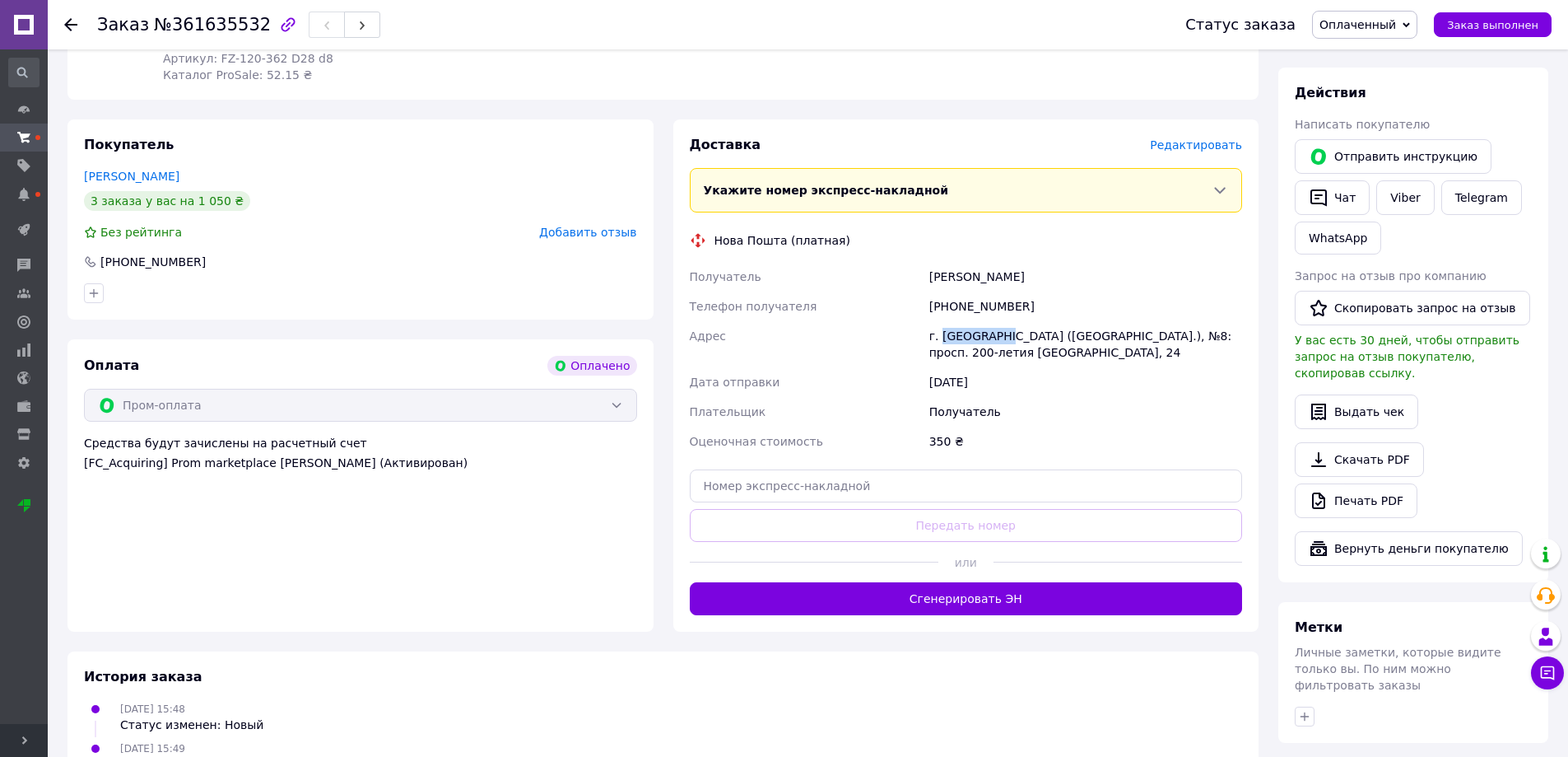
scroll to position [659, 0]
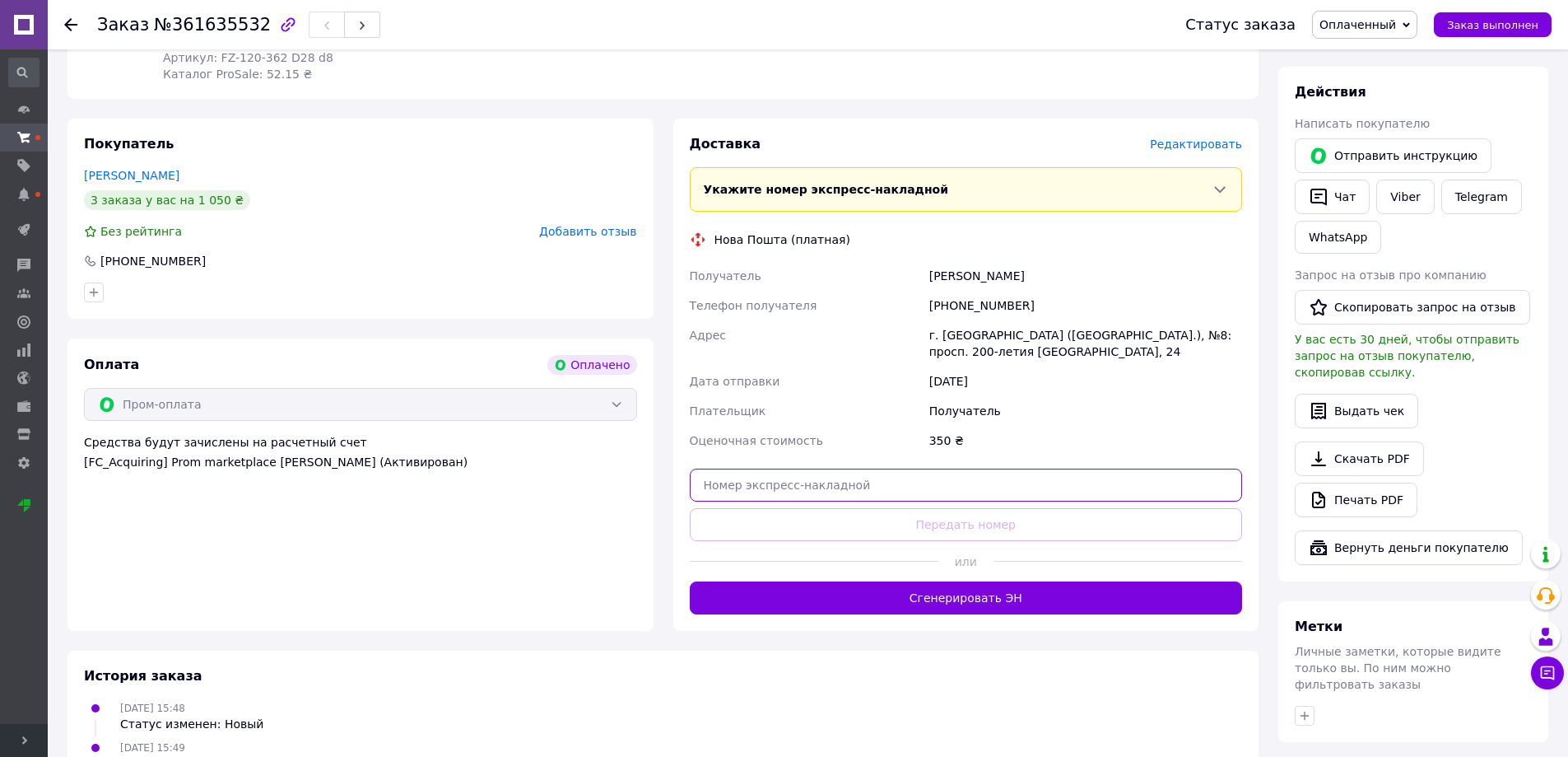
click at [973, 468] on input "text" at bounding box center [966, 484] width 554 height 33
paste input "20451247298516"
type input "20451247298516"
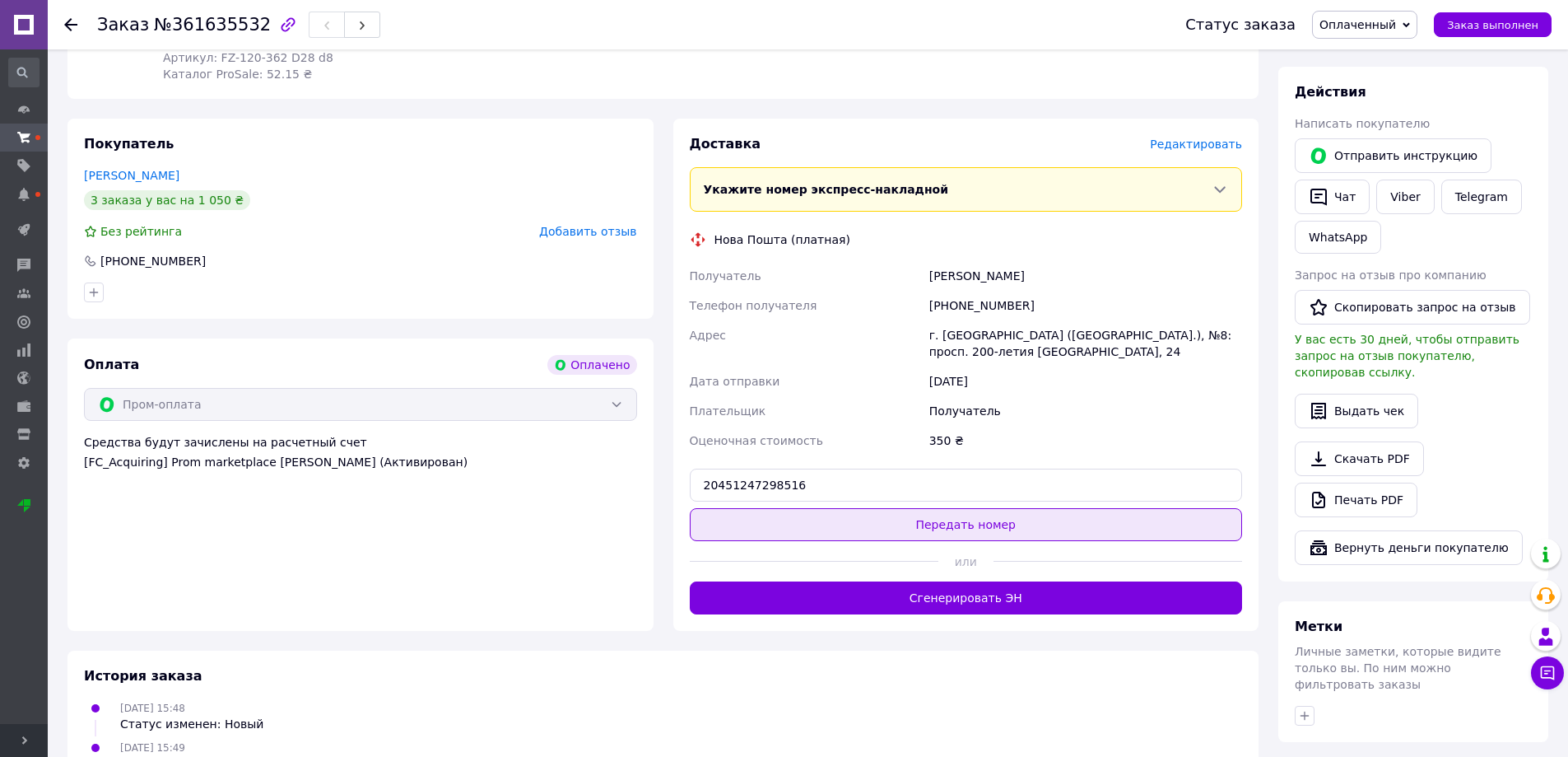
click at [953, 508] on button "Передать номер" at bounding box center [966, 524] width 554 height 33
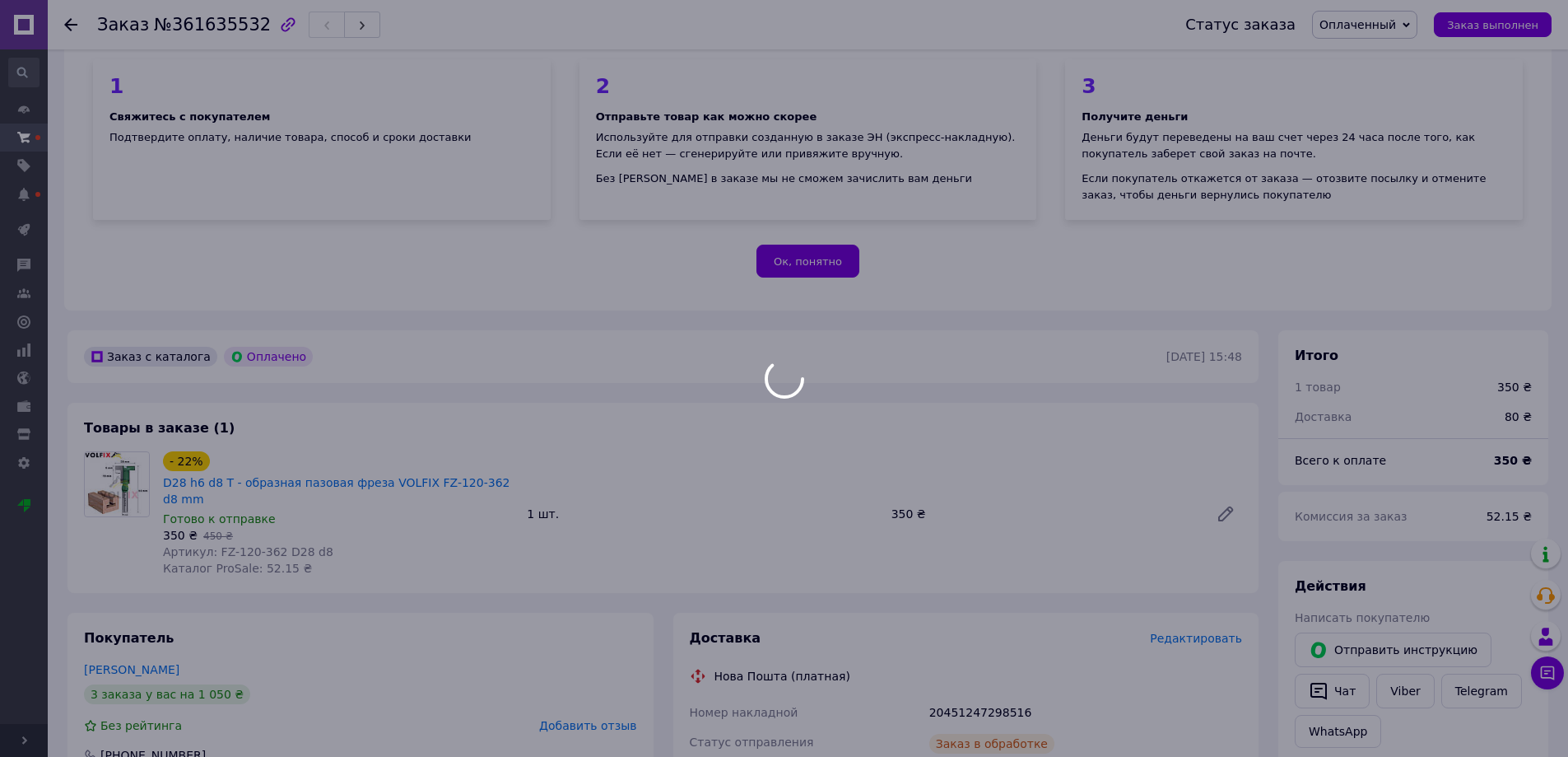
scroll to position [0, 0]
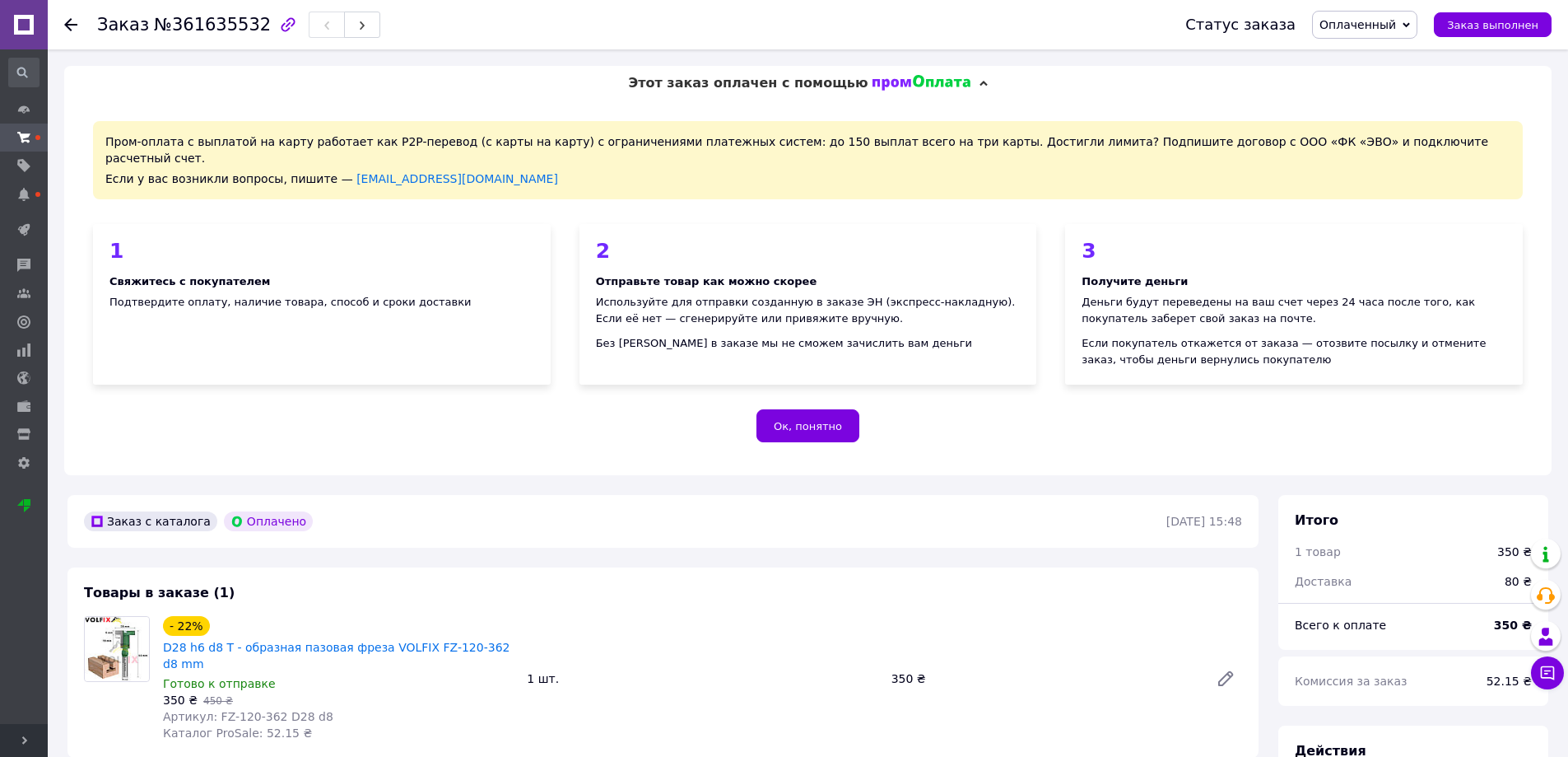
click at [68, 23] on use at bounding box center [70, 24] width 14 height 14
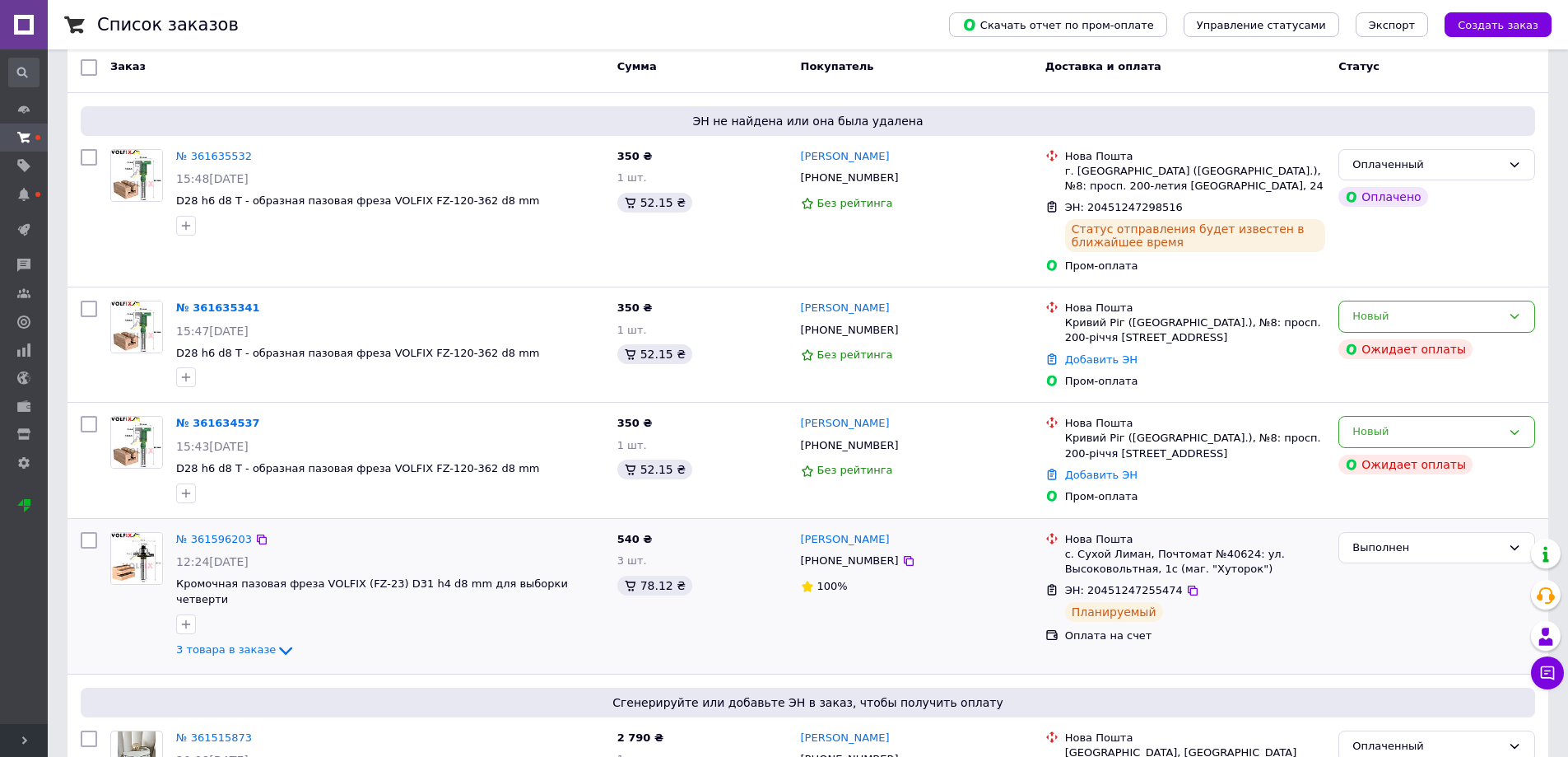
scroll to position [165, 0]
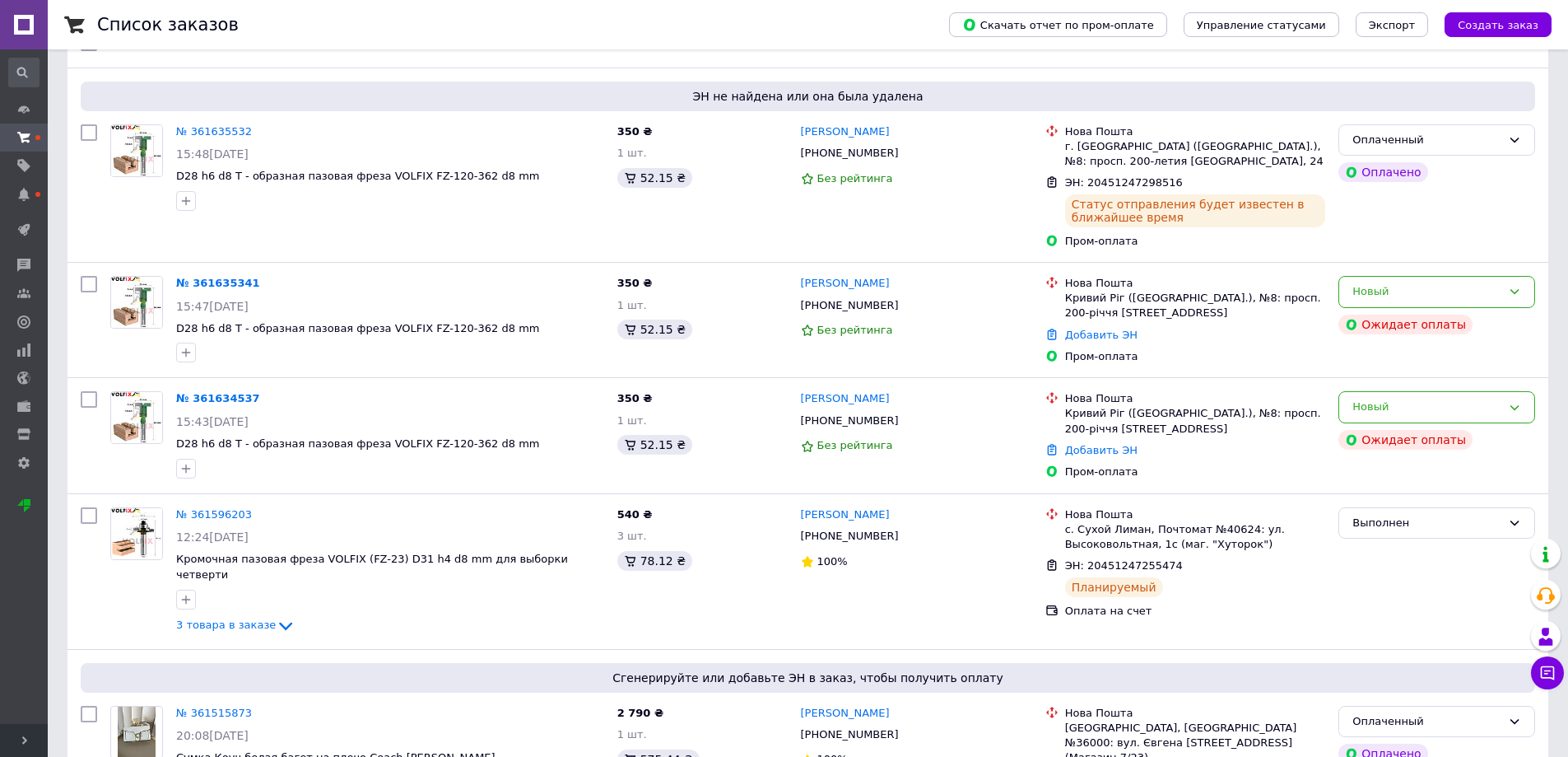
click at [1402, 411] on div "Произошла ошибка во время оплаты" at bounding box center [1354, 392] width 194 height 56
click at [1518, 410] on icon at bounding box center [1515, 407] width 14 height 14
click at [1432, 505] on li "Отменен" at bounding box center [1437, 502] width 195 height 31
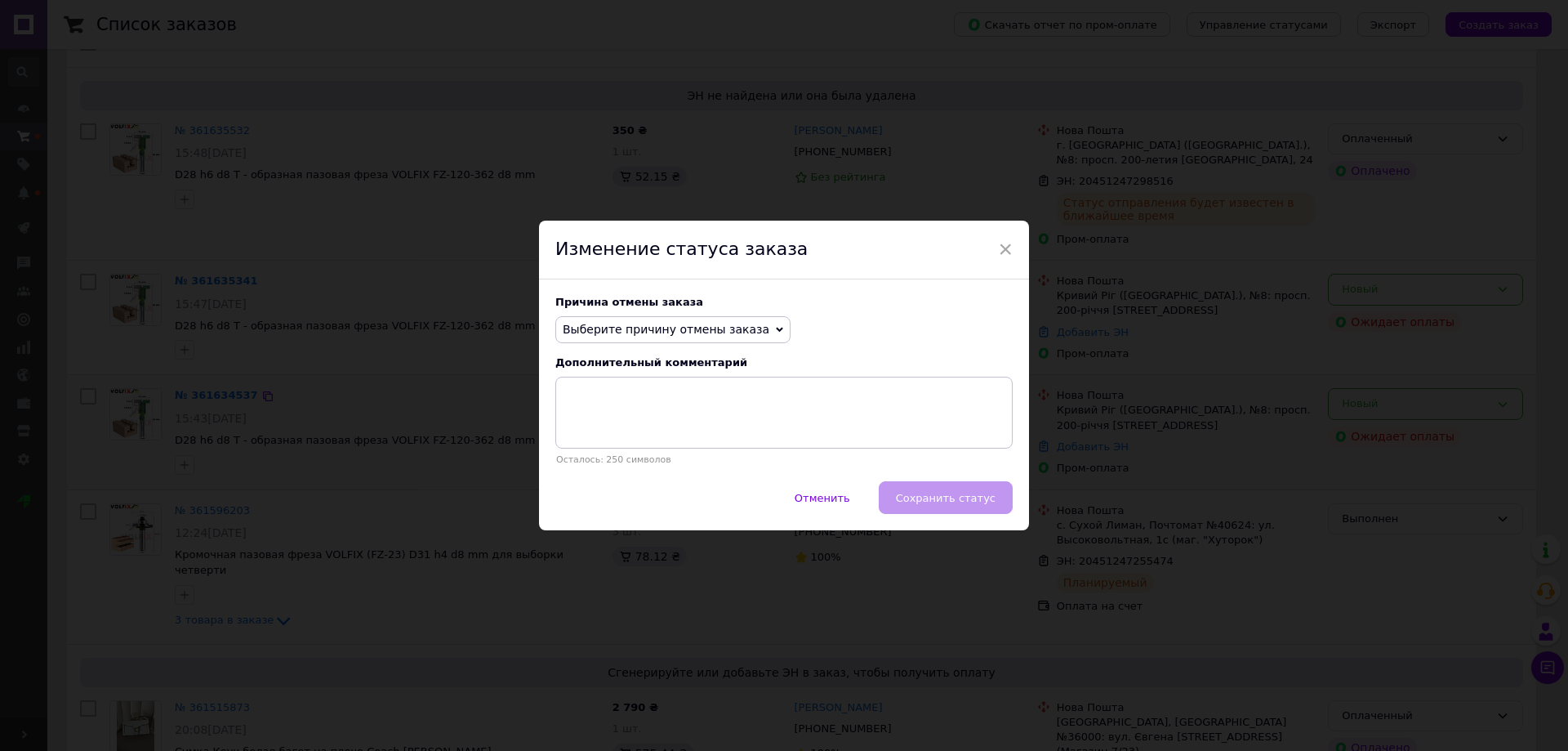
click at [712, 316] on span "Выберите причину отмены заказа" at bounding box center [672, 330] width 235 height 28
click at [666, 460] on li "Заказ-дубликат" at bounding box center [673, 454] width 234 height 23
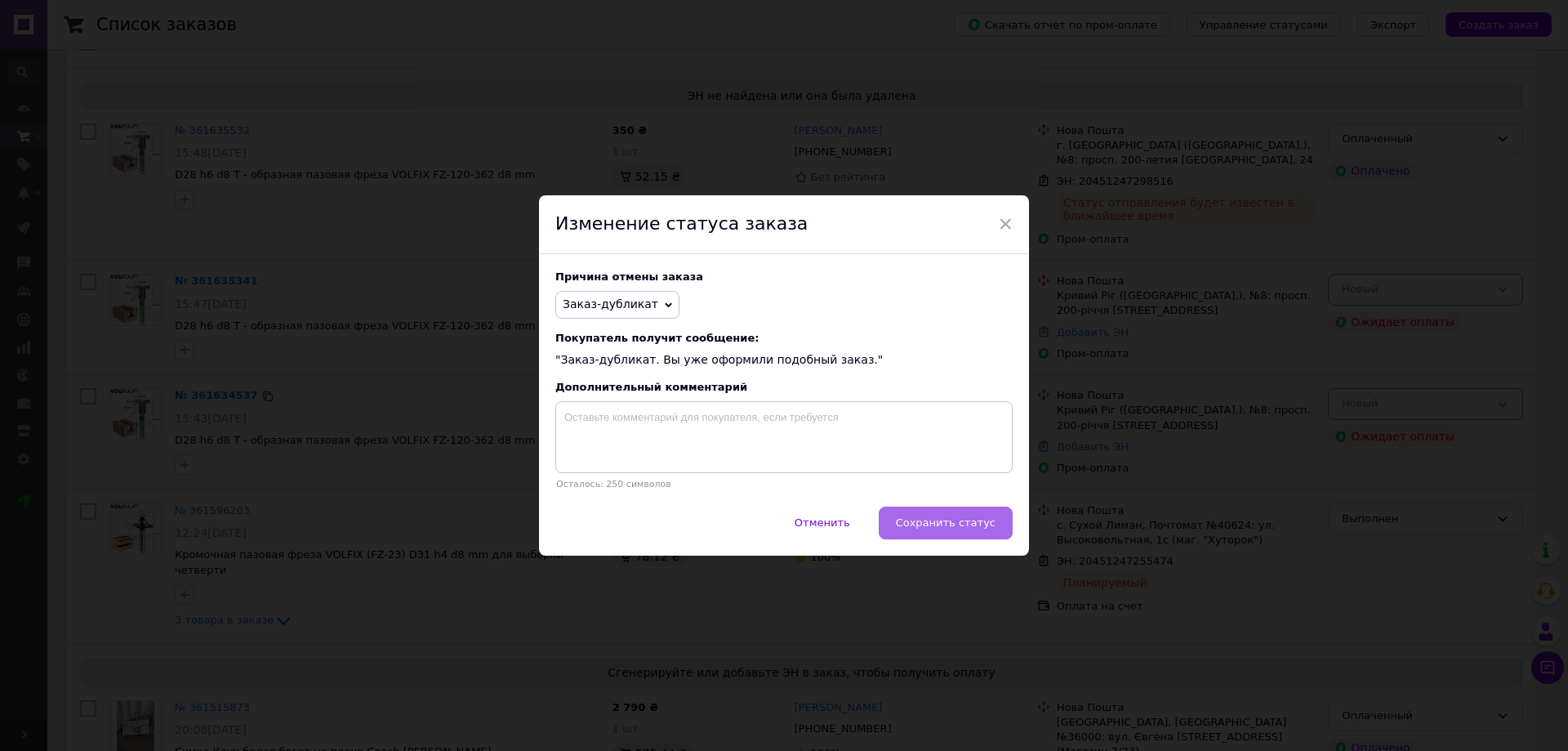
click at [959, 518] on span "Сохранить статус" at bounding box center [946, 522] width 100 height 13
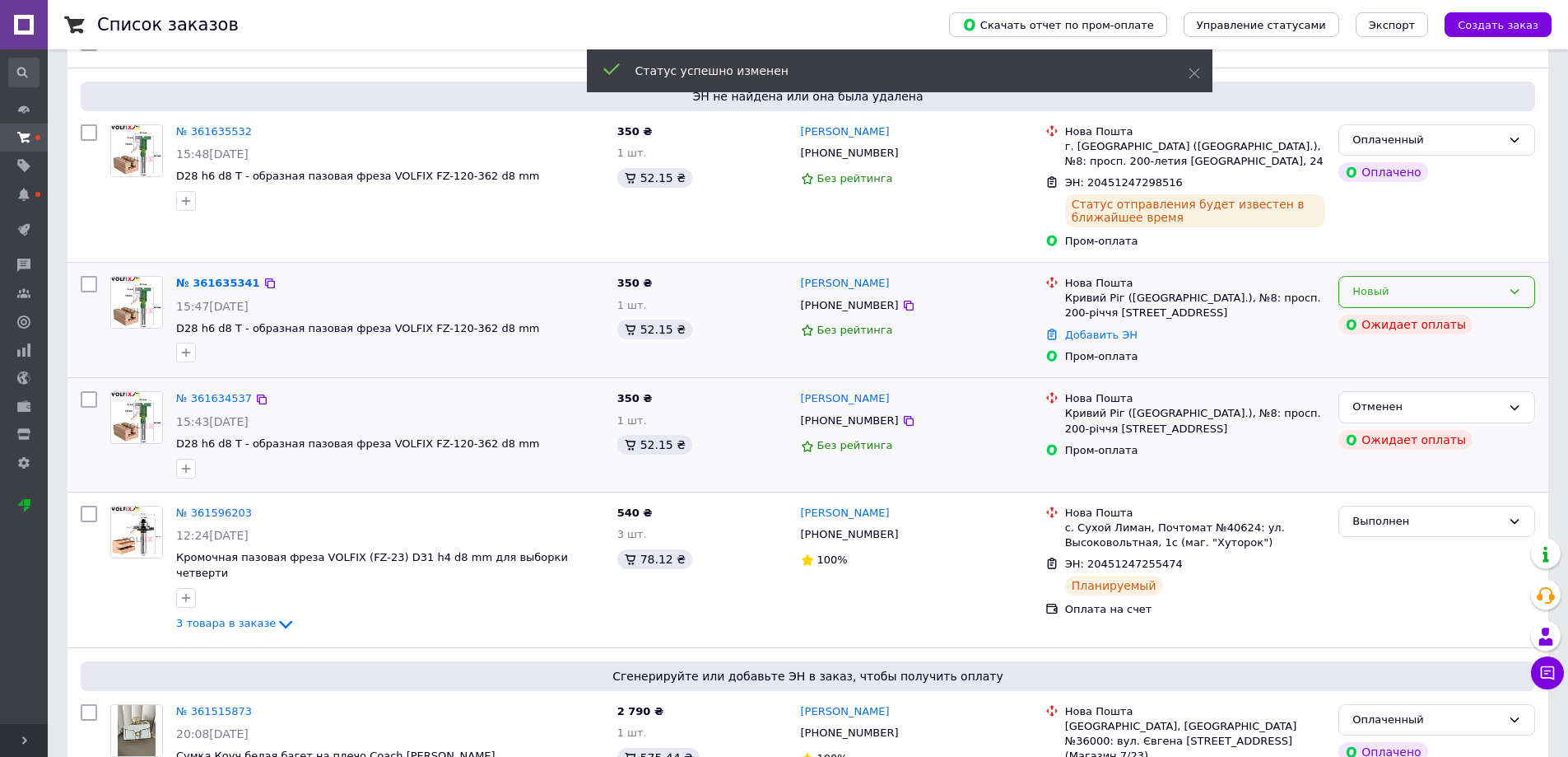
click at [1437, 287] on div "Новый" at bounding box center [1428, 292] width 149 height 17
click at [1382, 388] on li "Отменен" at bounding box center [1437, 386] width 195 height 31
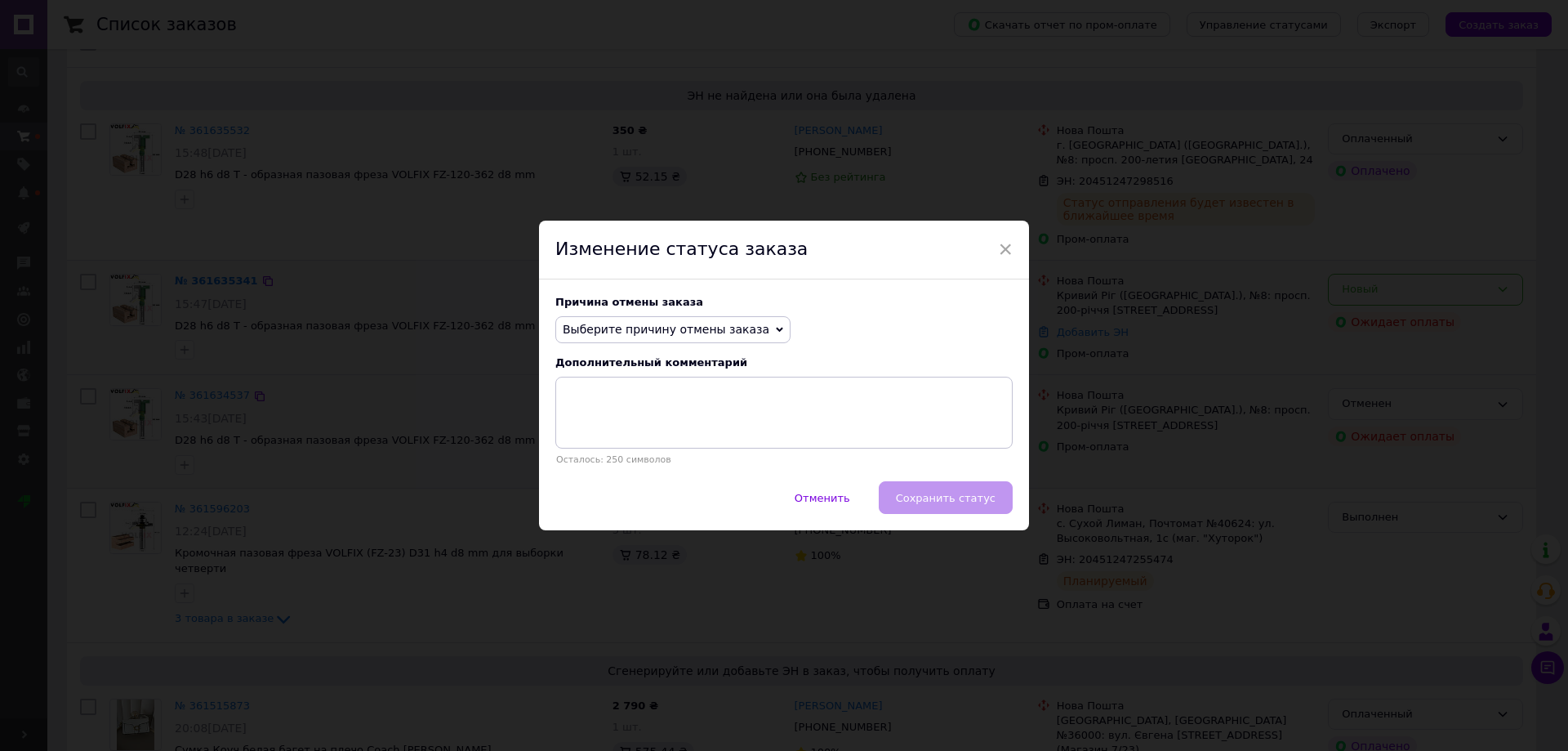
click at [689, 326] on span "Выберите причину отмены заказа" at bounding box center [665, 329] width 206 height 13
click at [642, 456] on li "Заказ-дубликат" at bounding box center [673, 454] width 234 height 23
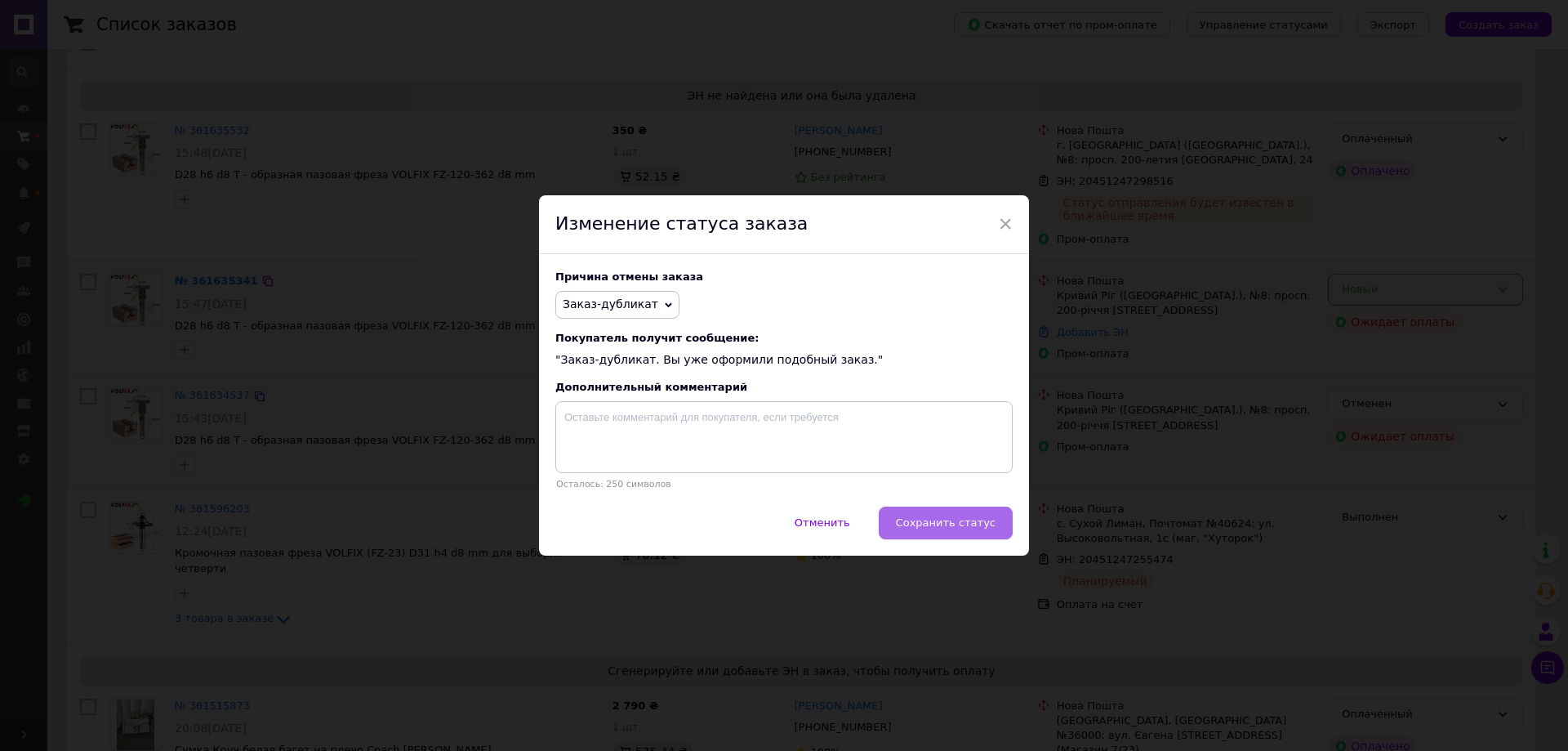
click at [966, 522] on span "Сохранить статус" at bounding box center [946, 522] width 100 height 13
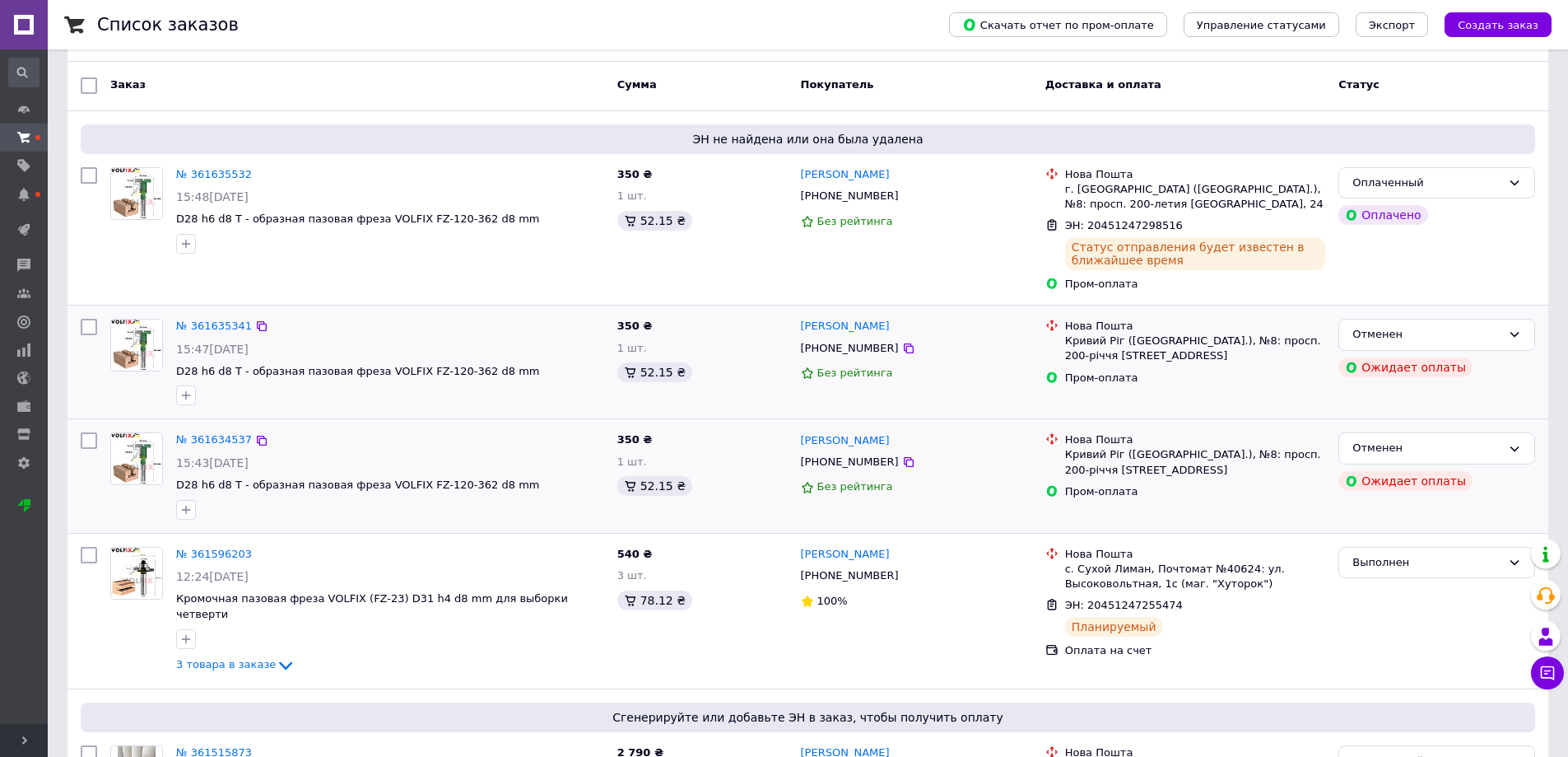
scroll to position [0, 0]
